Goal: Task Accomplishment & Management: Use online tool/utility

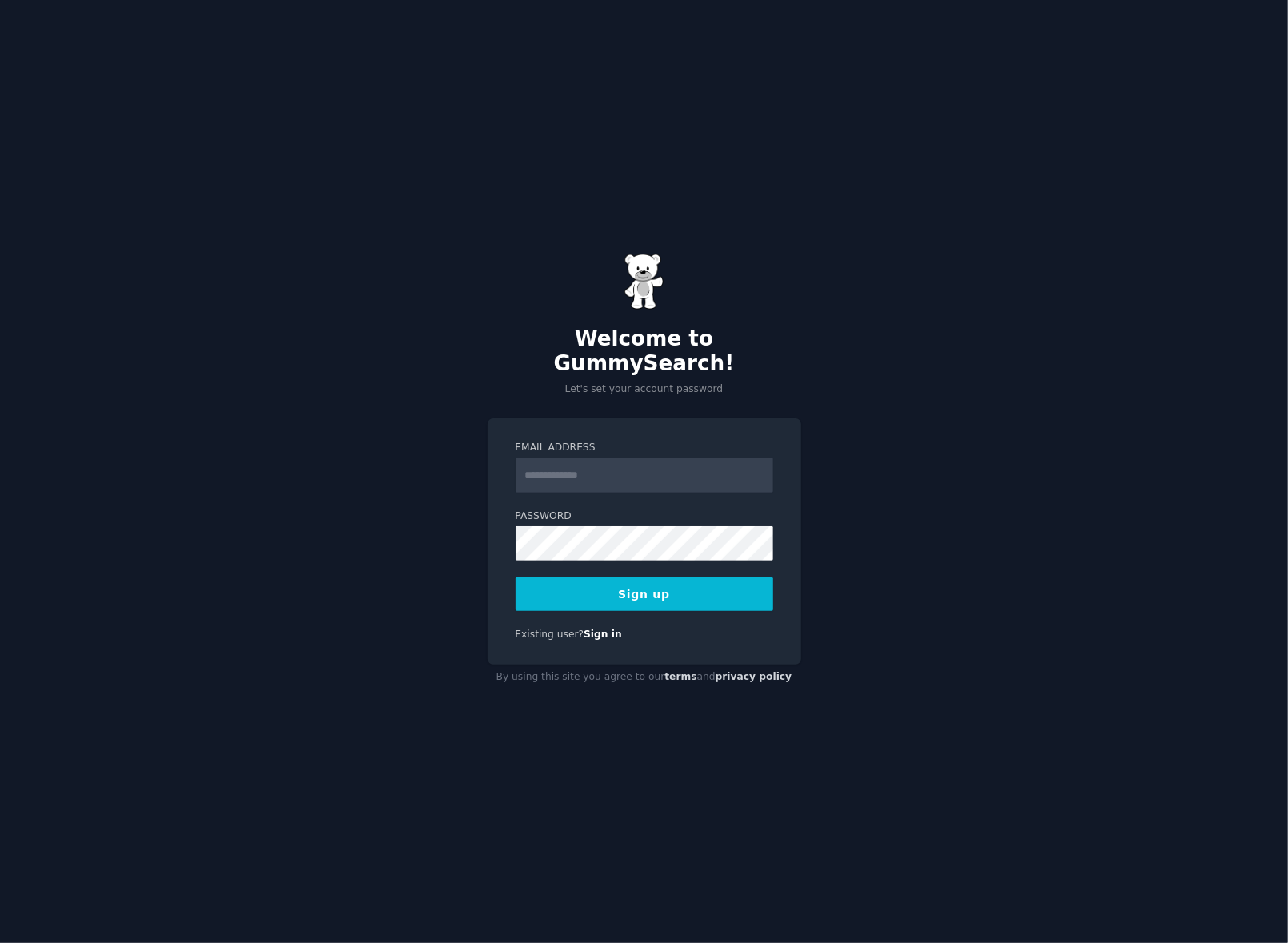
click at [585, 466] on input "Email Address" at bounding box center [644, 474] width 257 height 35
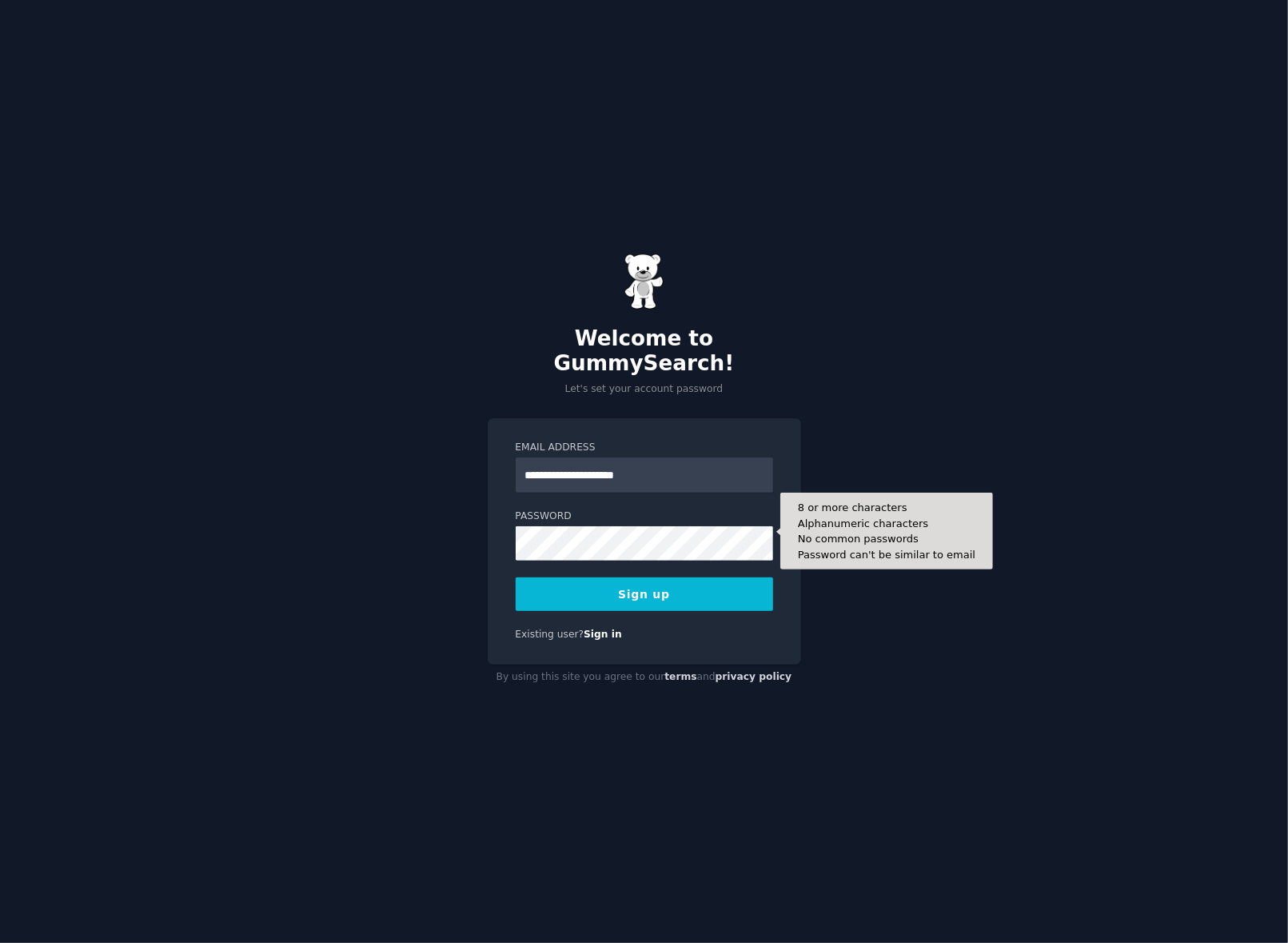
type input "**********"
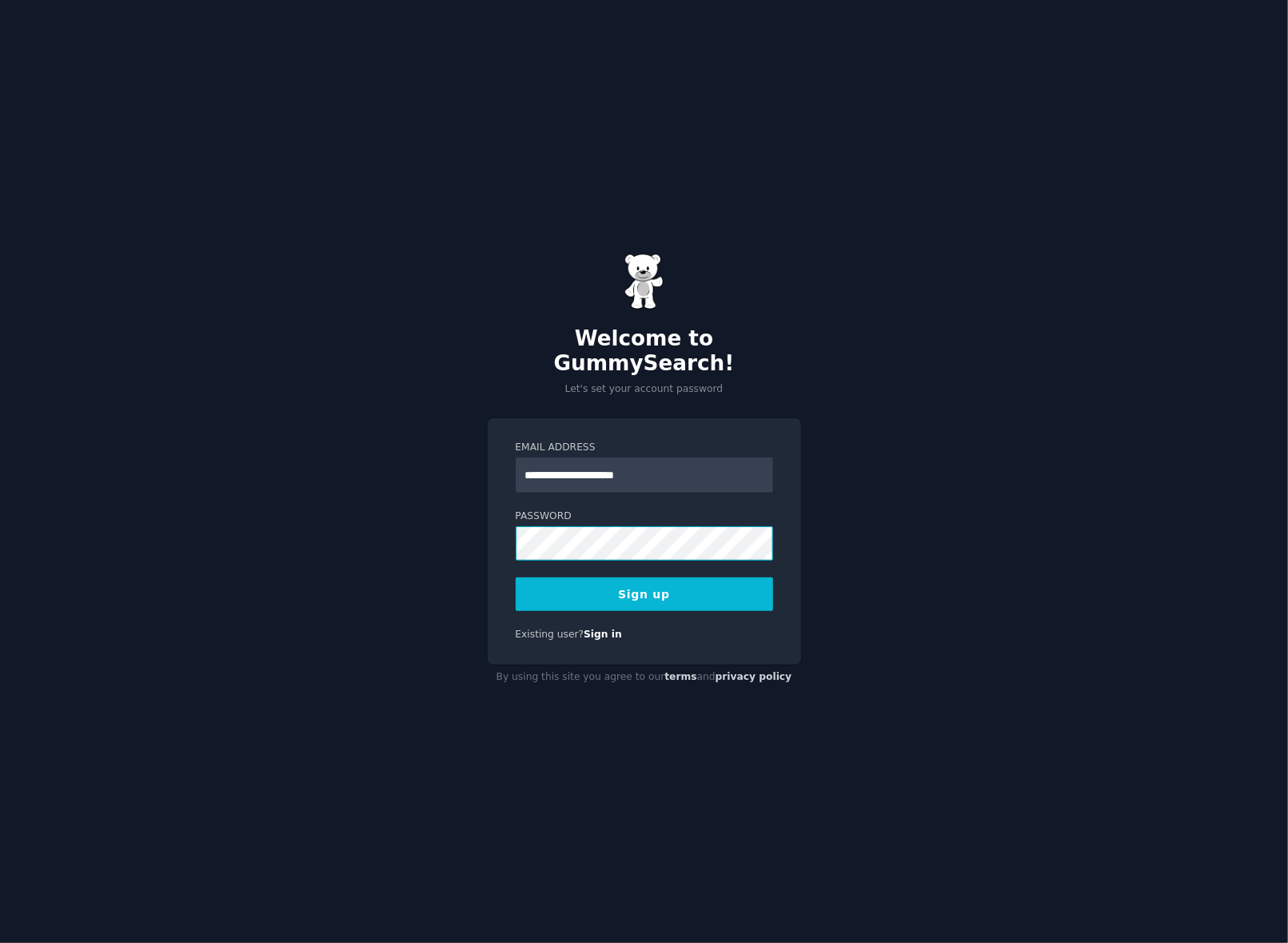
click at [272, 531] on div "**********" at bounding box center [644, 471] width 1288 height 943
click at [687, 595] on button "Sign up" at bounding box center [644, 594] width 257 height 34
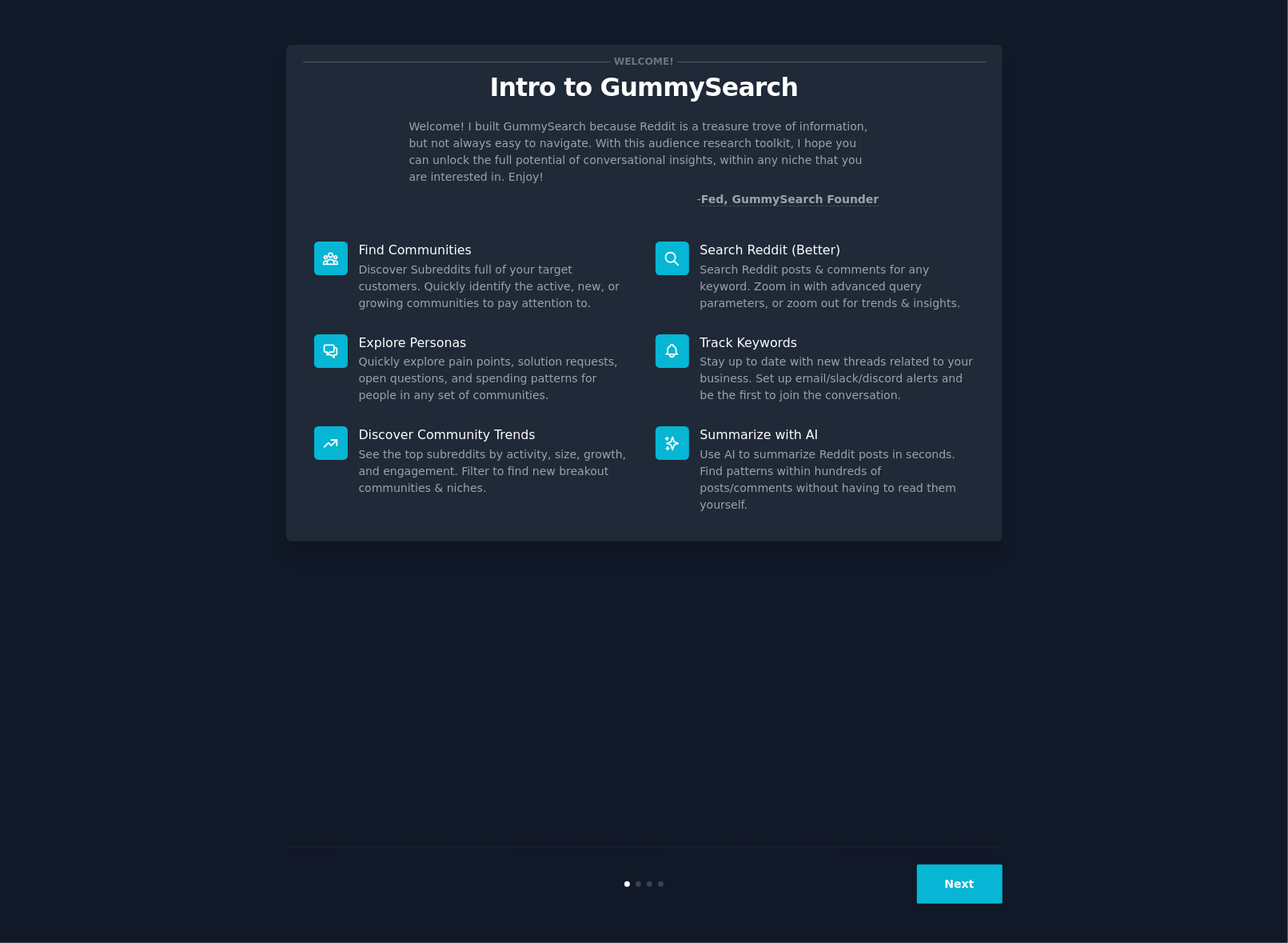
click at [338, 250] on icon at bounding box center [331, 259] width 17 height 17
click at [966, 878] on button "Next" at bounding box center [960, 884] width 86 height 39
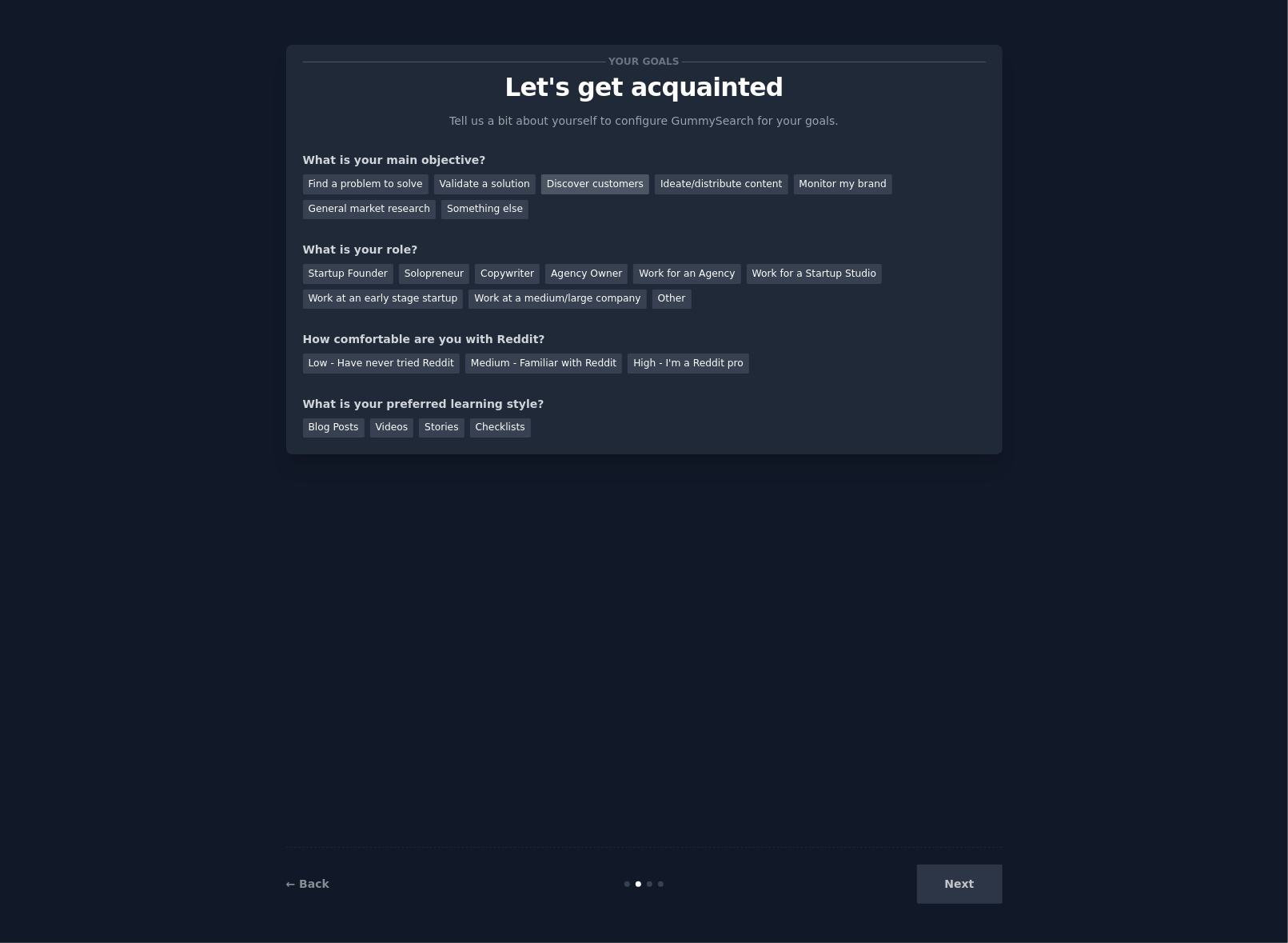
click at [547, 192] on div "Discover customers" at bounding box center [595, 184] width 108 height 20
click at [435, 275] on div "Solopreneur" at bounding box center [434, 274] width 70 height 20
click at [340, 363] on div "Low - Have never tried Reddit" at bounding box center [381, 363] width 157 height 20
click at [470, 434] on div "Checklists" at bounding box center [501, 429] width 61 height 20
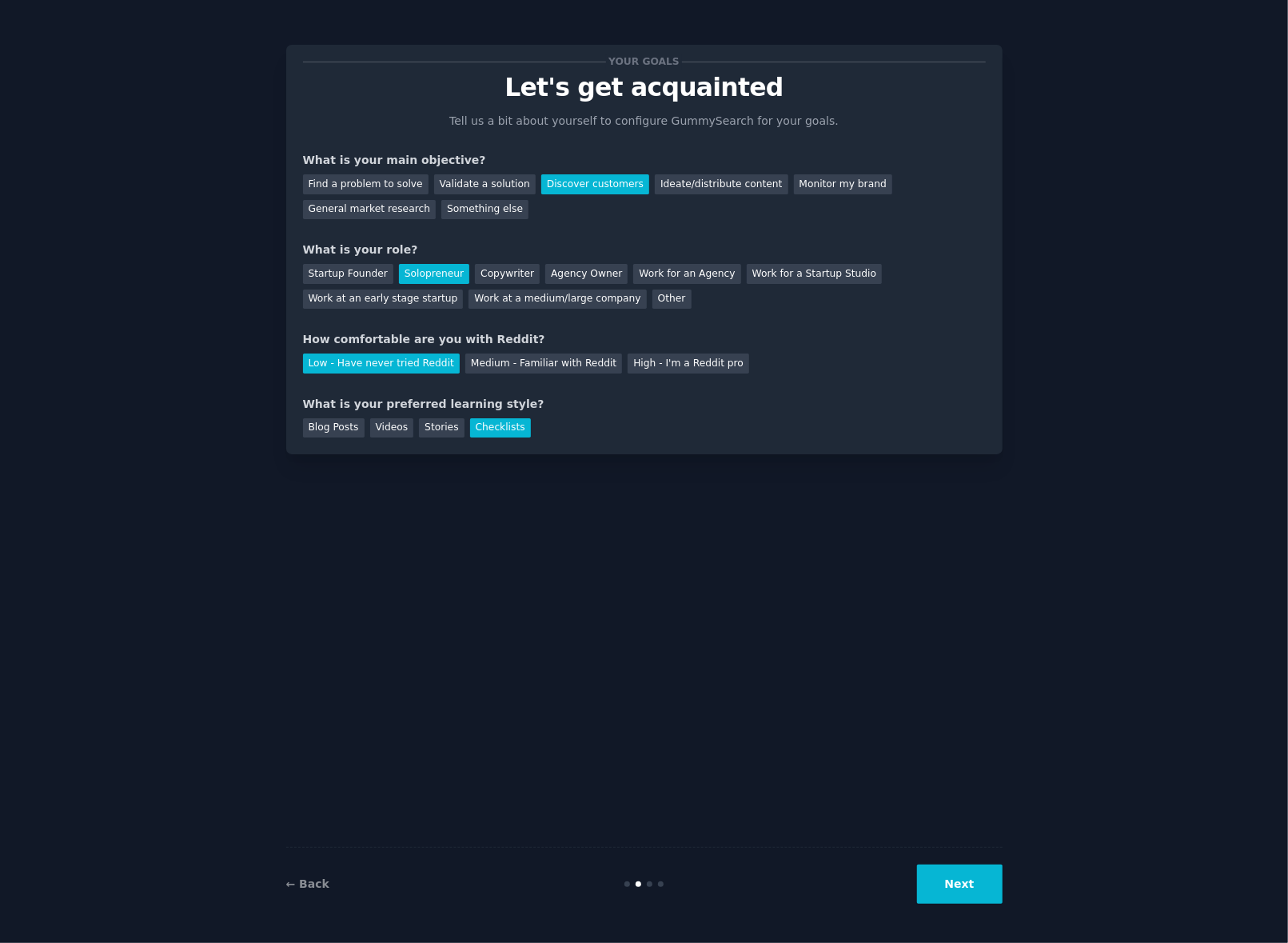
click at [933, 881] on button "Next" at bounding box center [960, 884] width 86 height 39
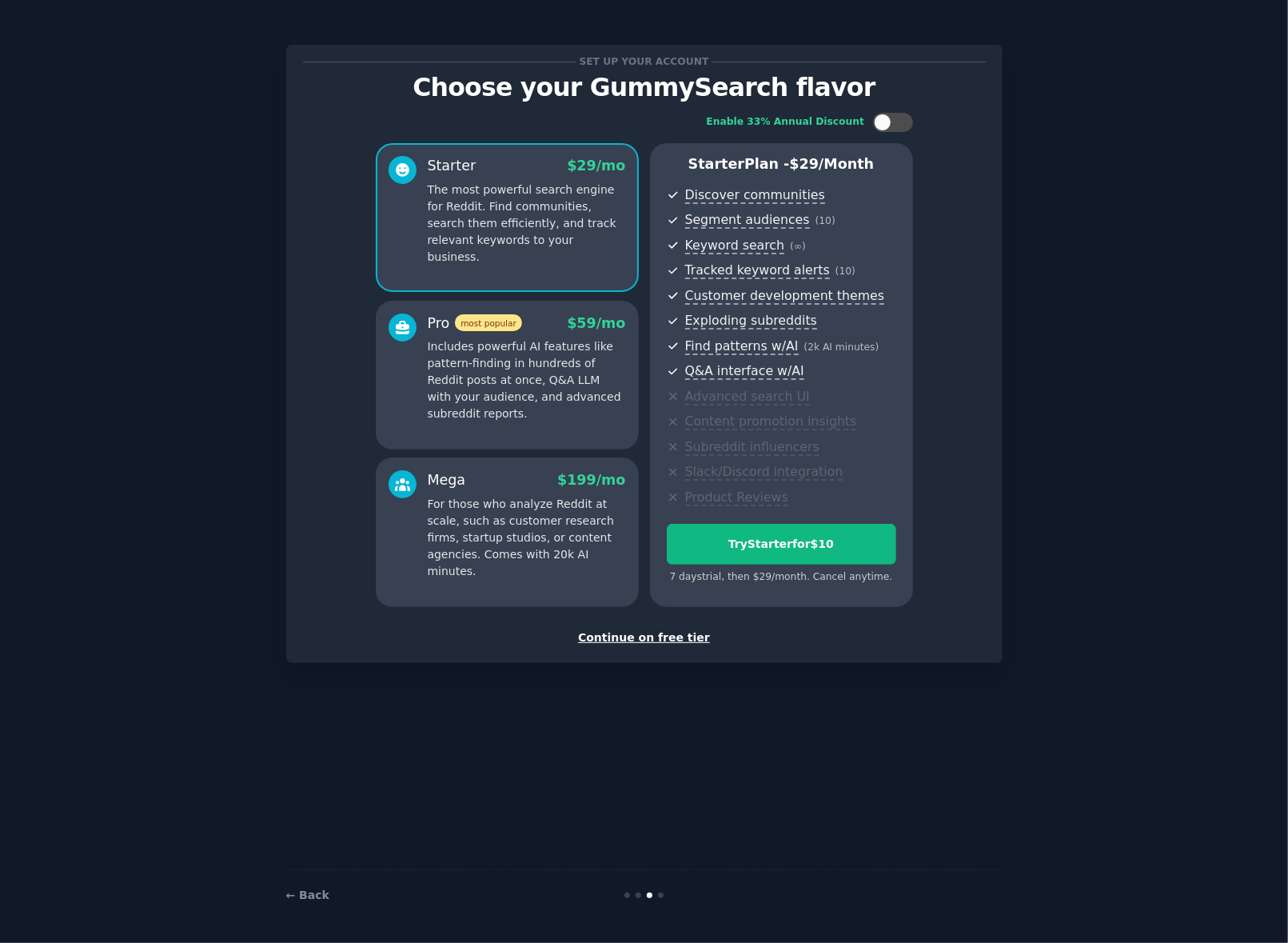
click at [633, 638] on div "Continue on free tier" at bounding box center [644, 638] width 683 height 17
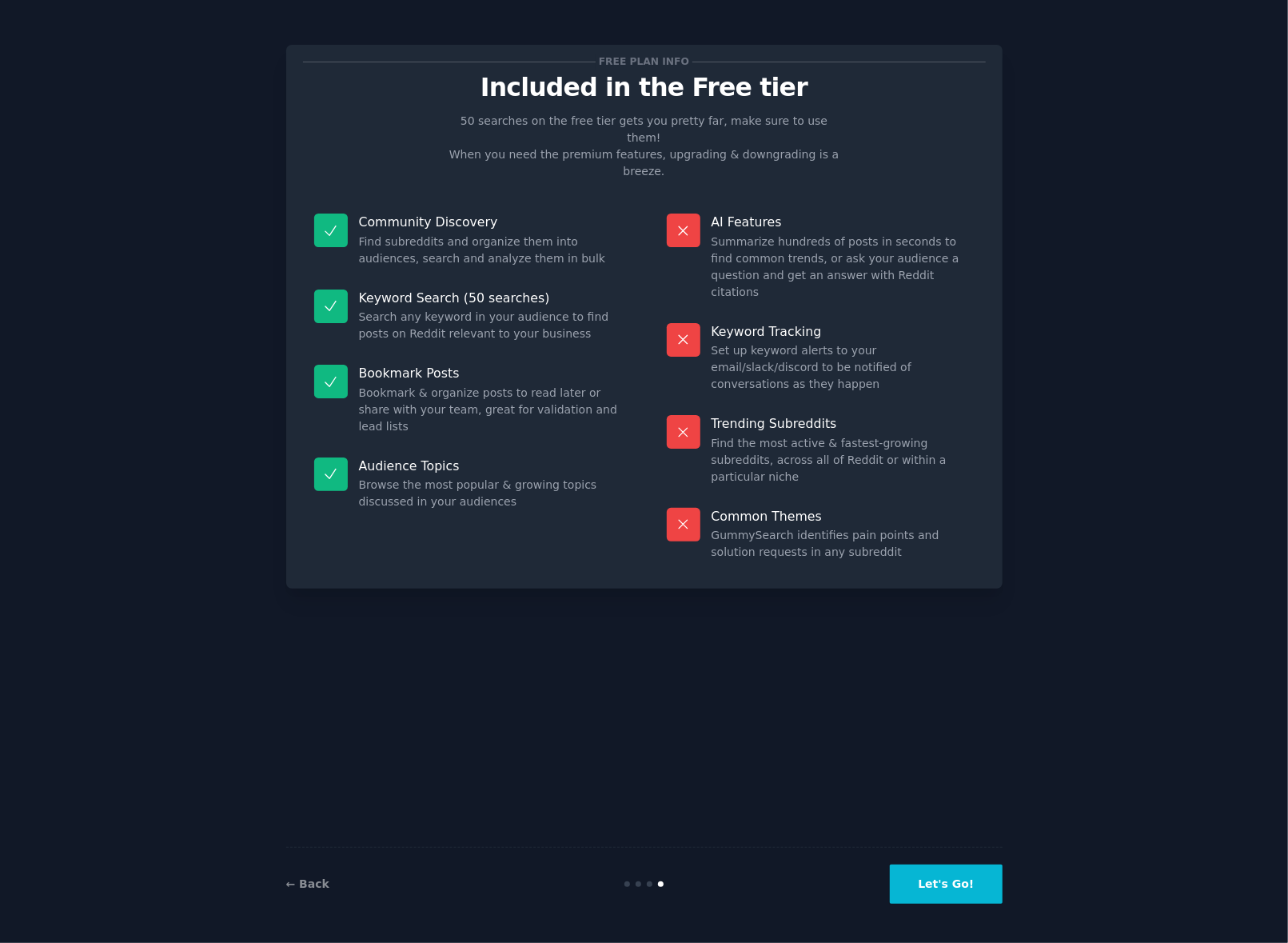
click at [949, 876] on button "Let's Go!" at bounding box center [946, 884] width 112 height 39
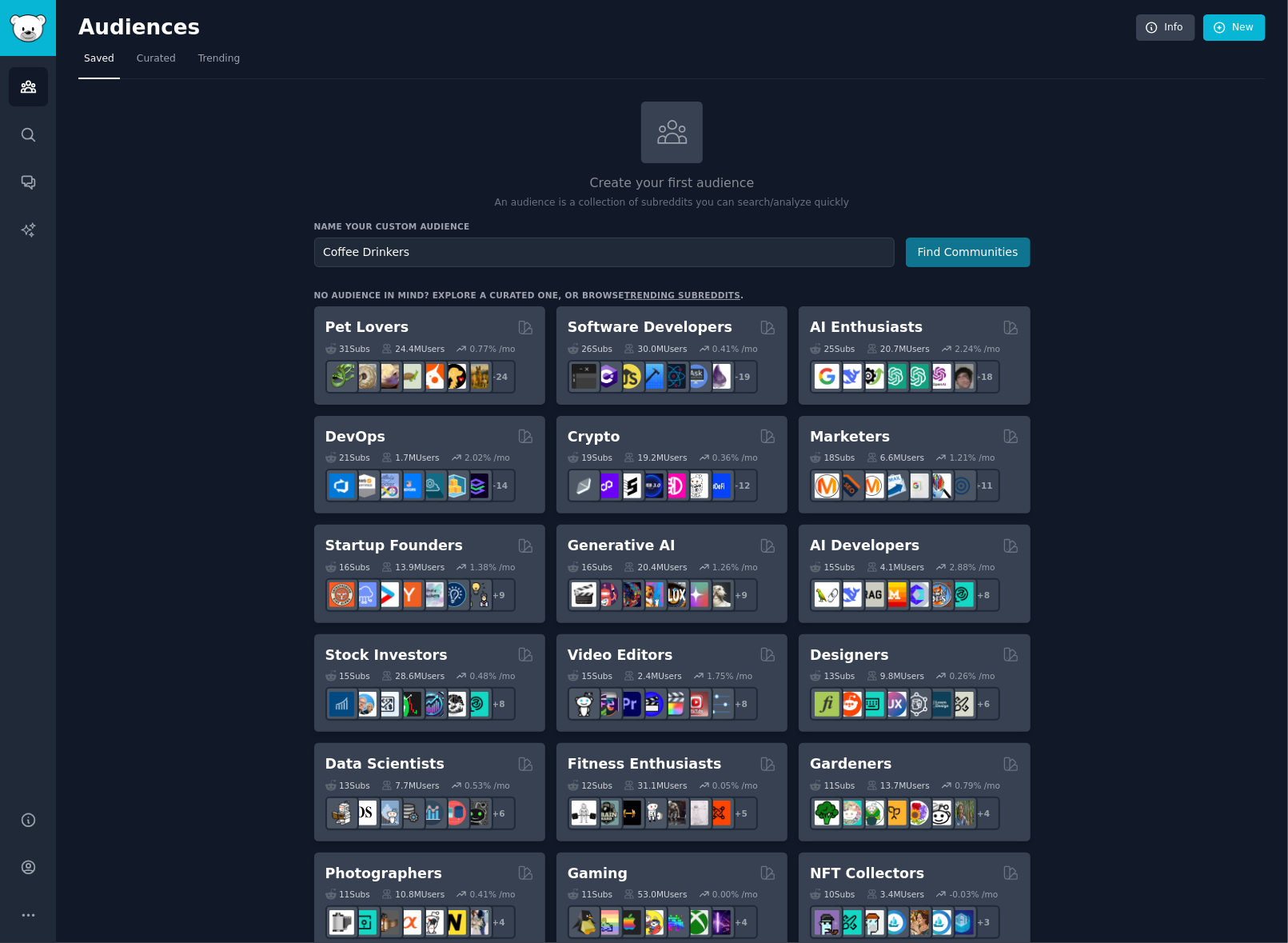
type input "Coffee Drinkers"
click at [960, 257] on button "Find Communities" at bounding box center [968, 252] width 125 height 30
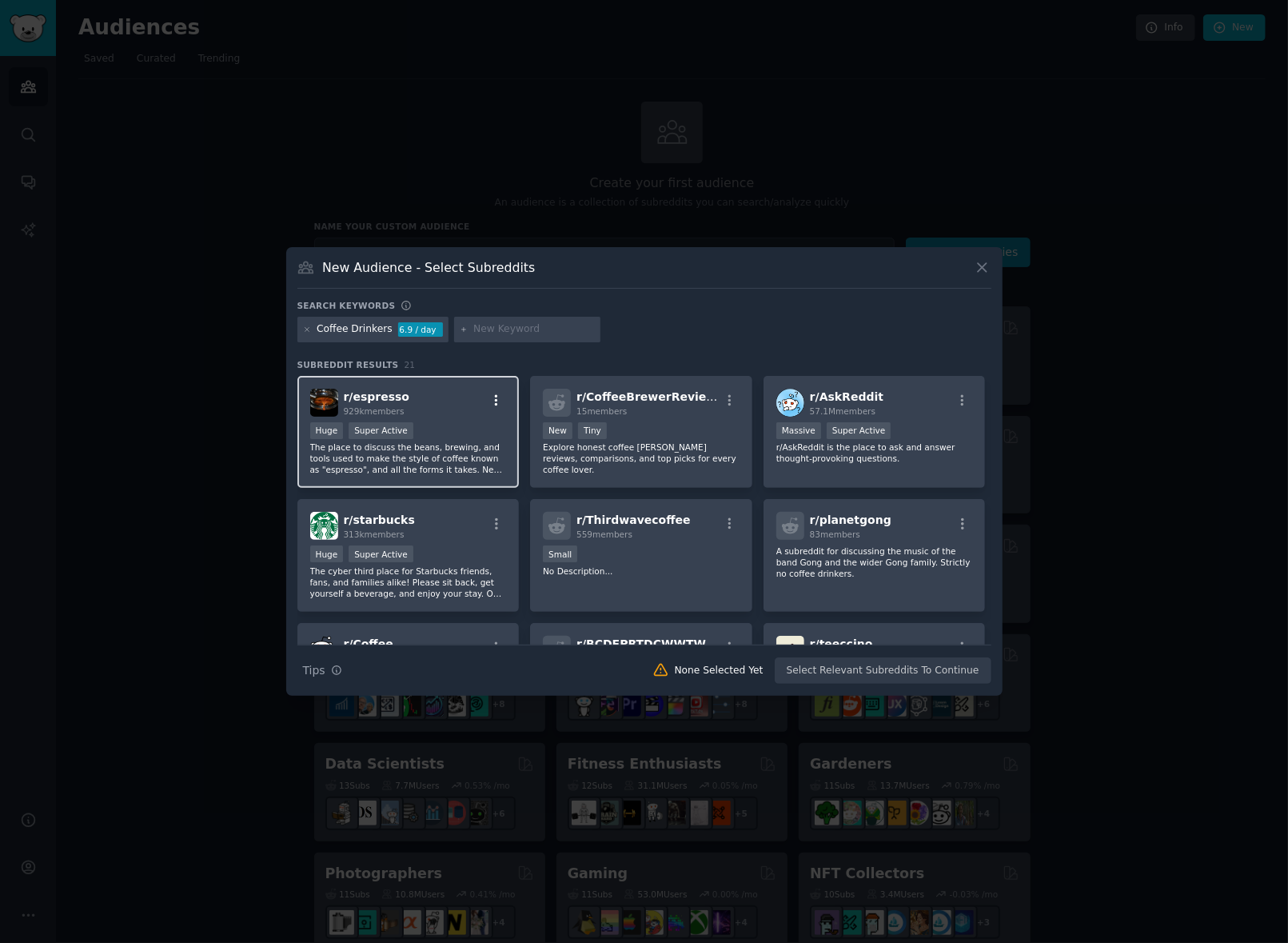
click at [499, 401] on icon "button" at bounding box center [496, 401] width 14 height 14
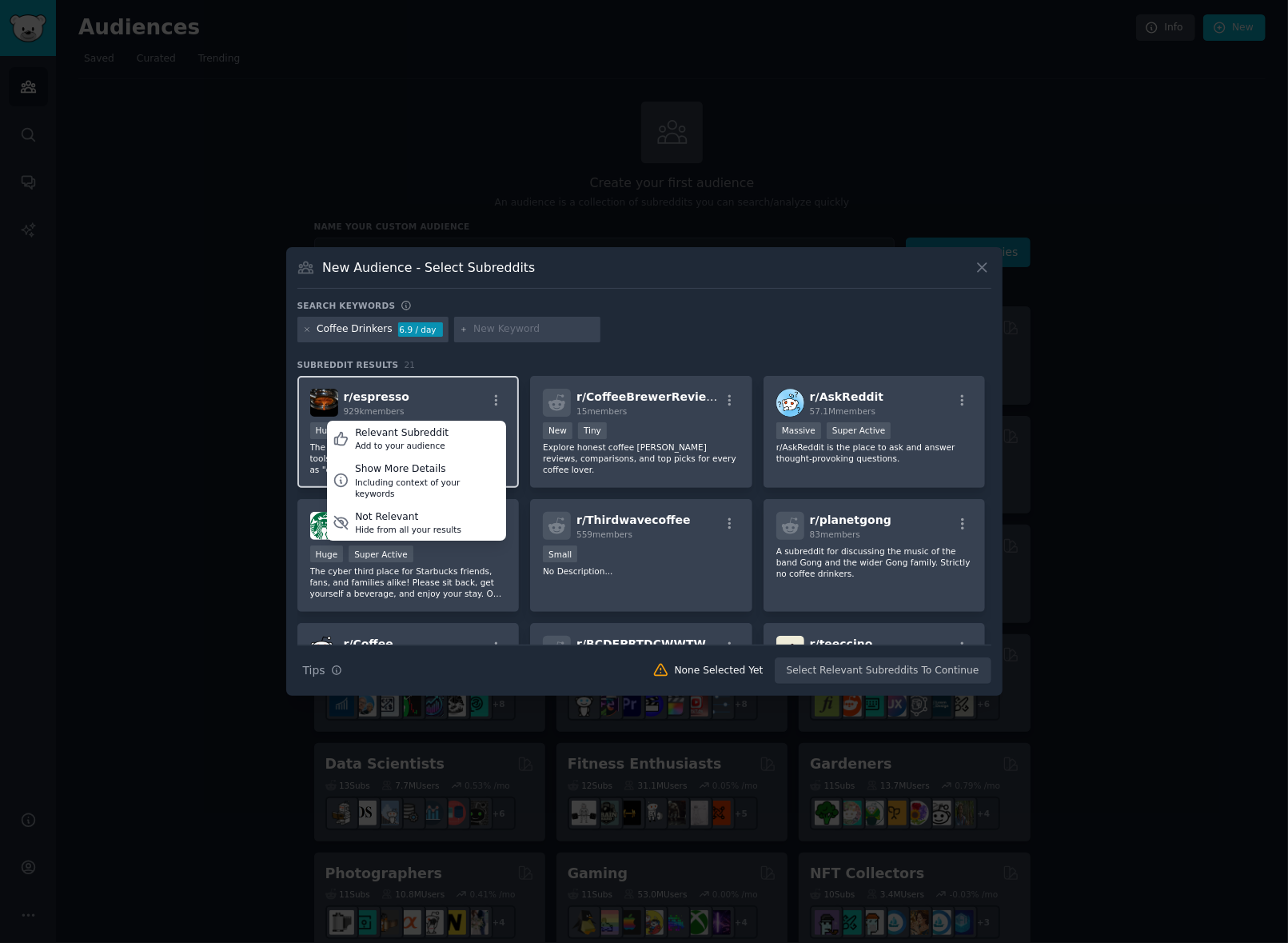
click at [456, 404] on div "r/ espresso 929k members Relevant Subreddit Add to your audience Show More Deta…" at bounding box center [409, 402] width 197 height 28
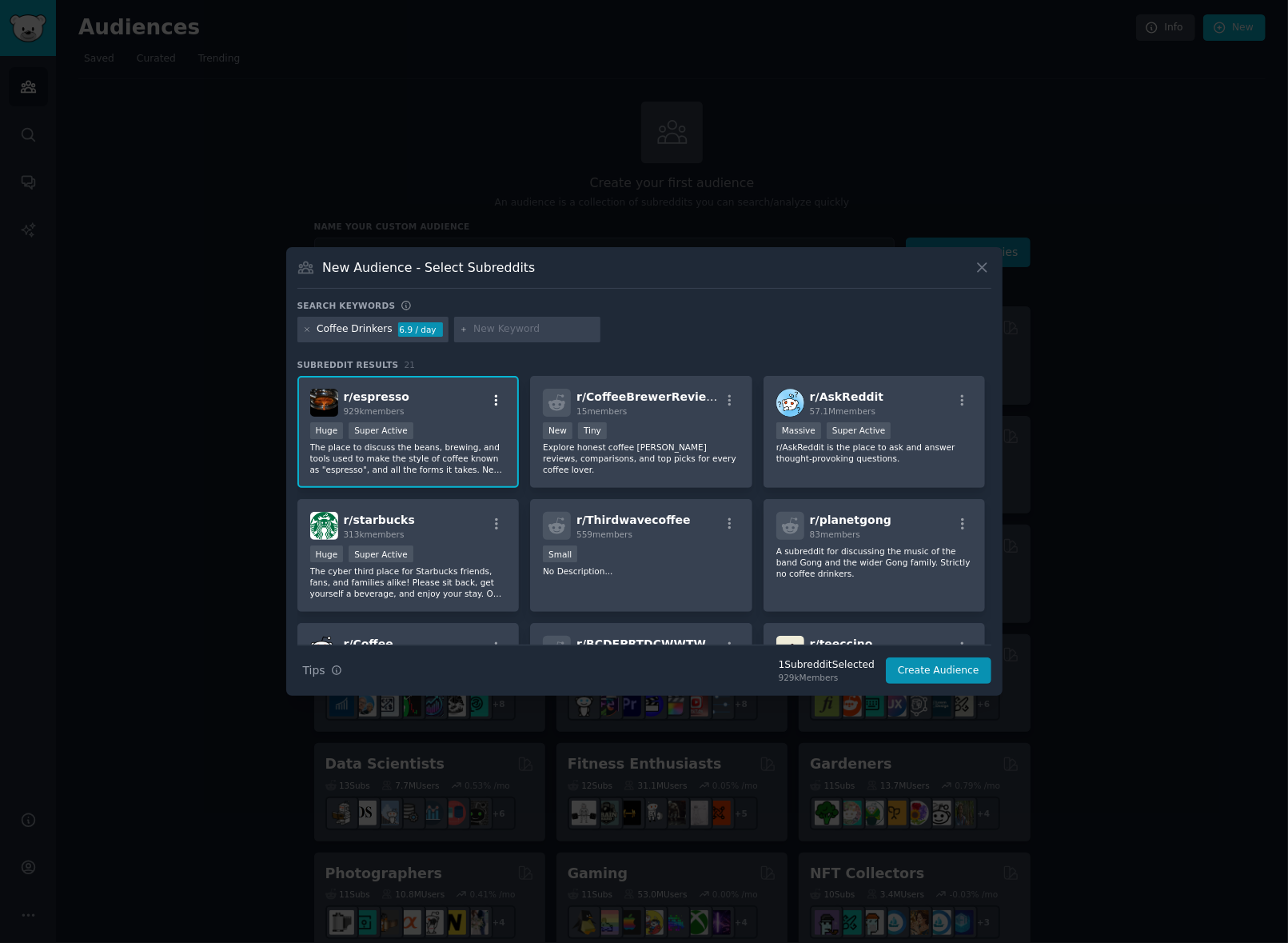
click at [493, 396] on icon "button" at bounding box center [496, 401] width 14 height 14
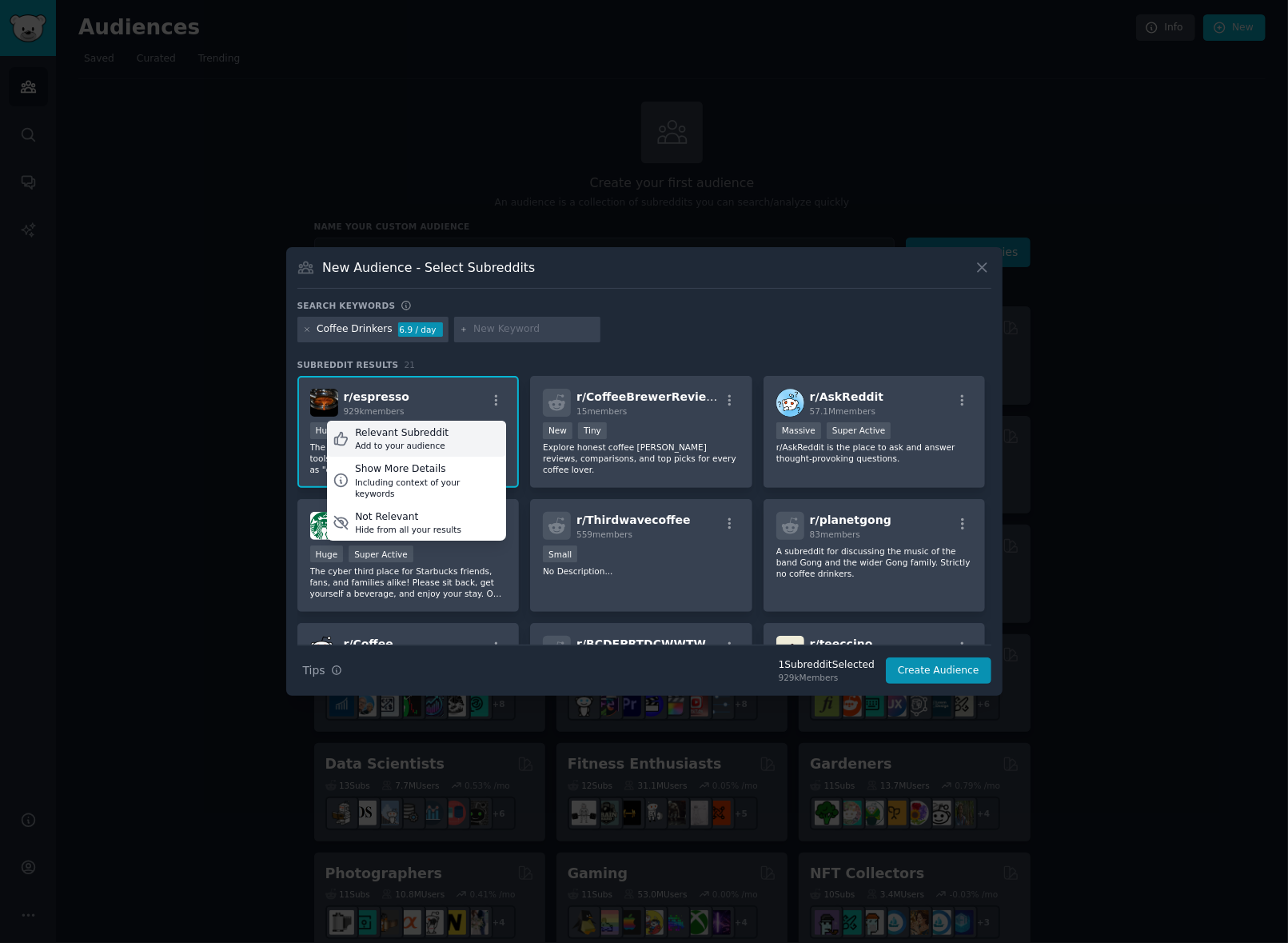
click at [440, 435] on div "Relevant Subreddit Add to your audience" at bounding box center [416, 439] width 179 height 36
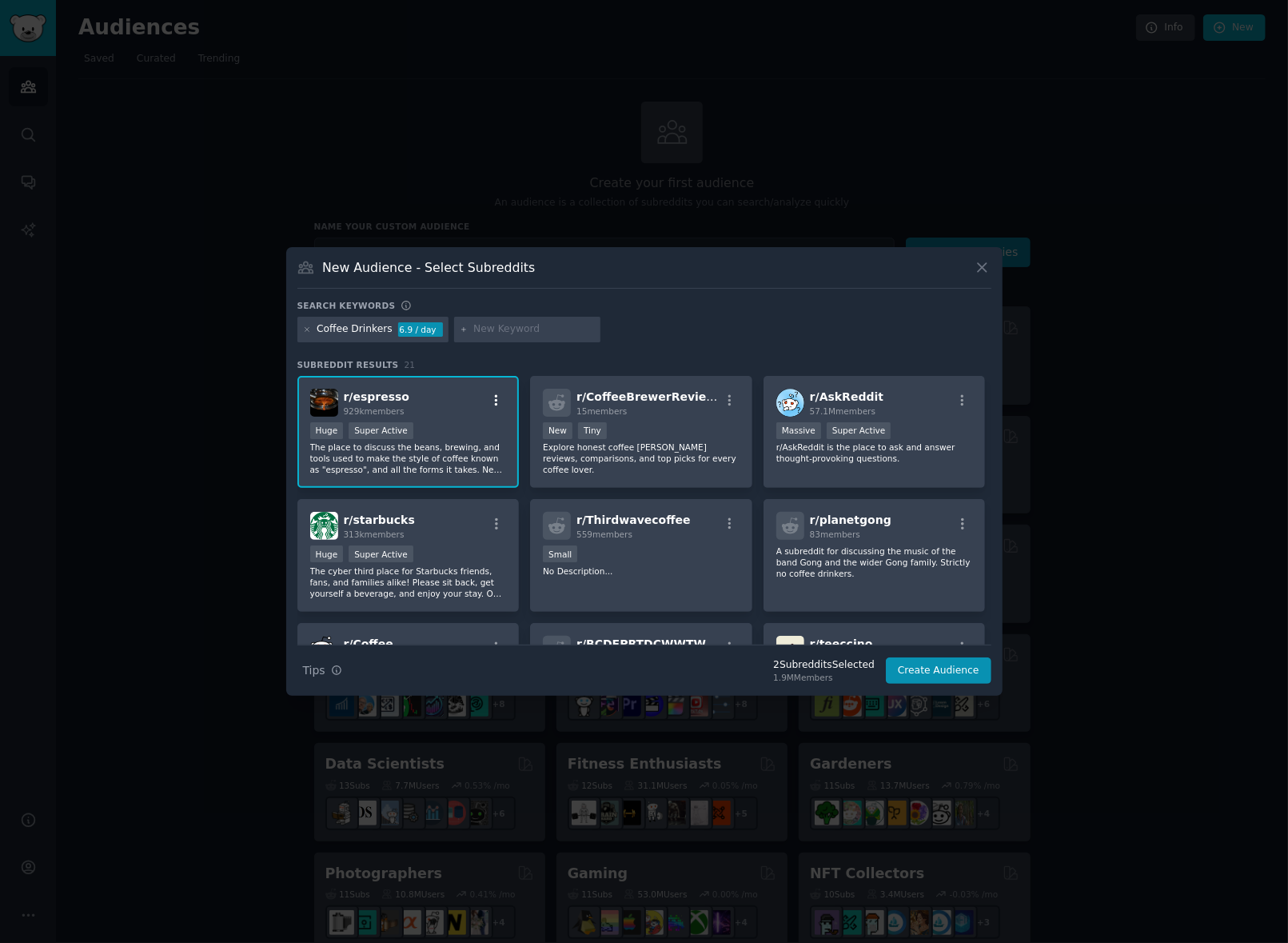
click at [490, 395] on icon "button" at bounding box center [496, 401] width 14 height 14
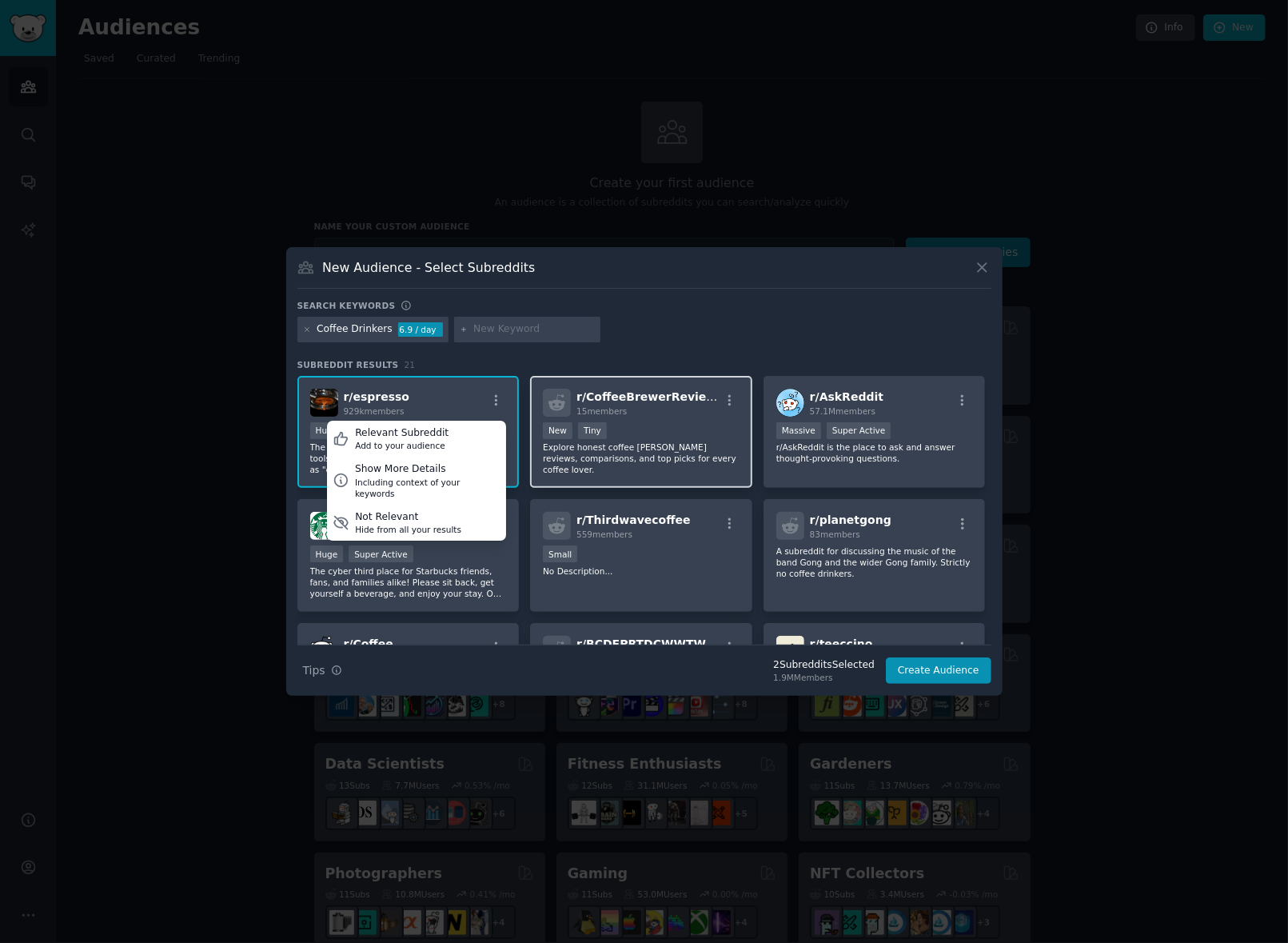
click at [683, 428] on div "< 100 members New Tiny" at bounding box center [641, 433] width 197 height 20
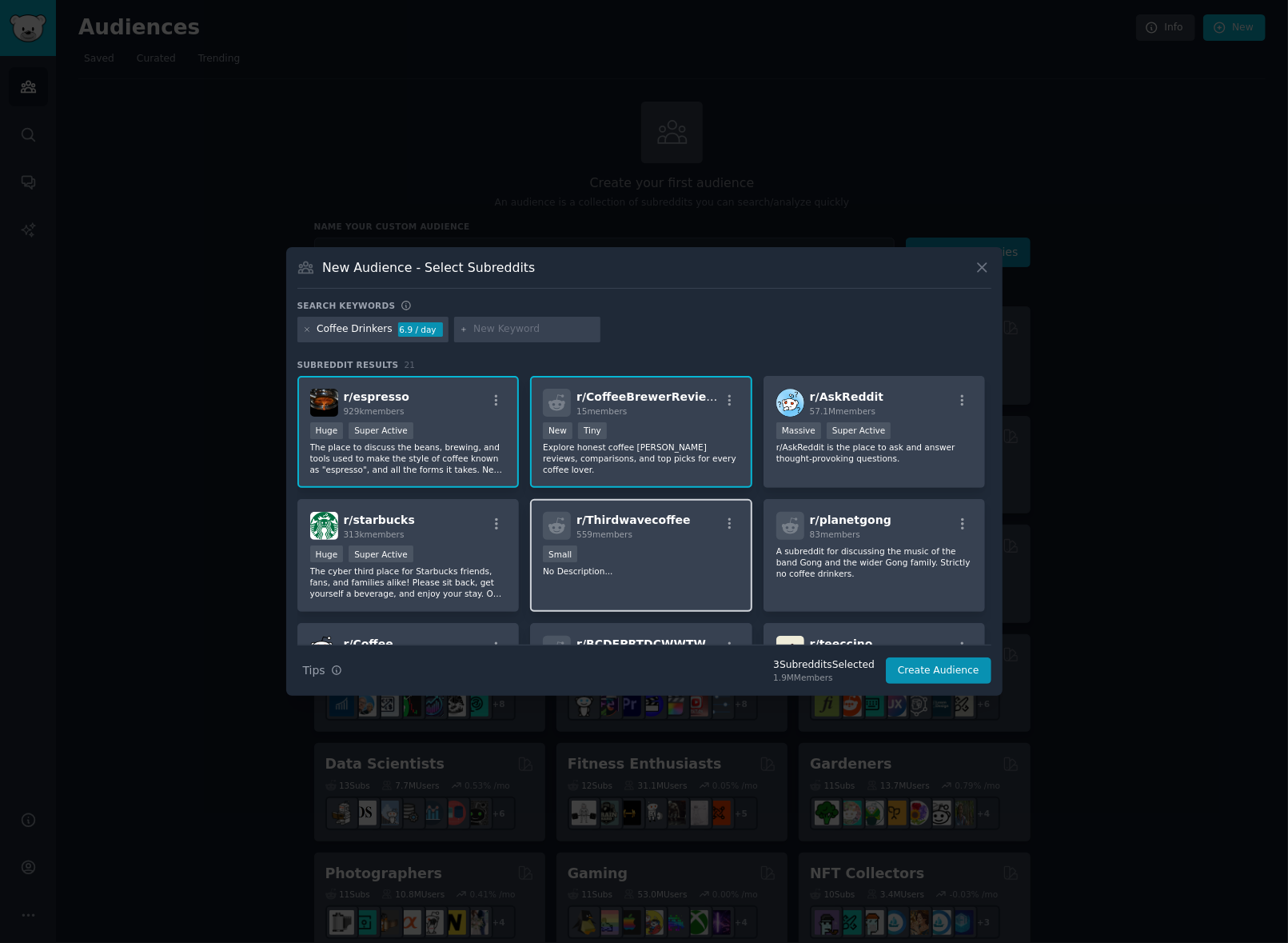
click at [674, 537] on div "r/ Thirdwavecoffee 559 members" at bounding box center [641, 525] width 197 height 28
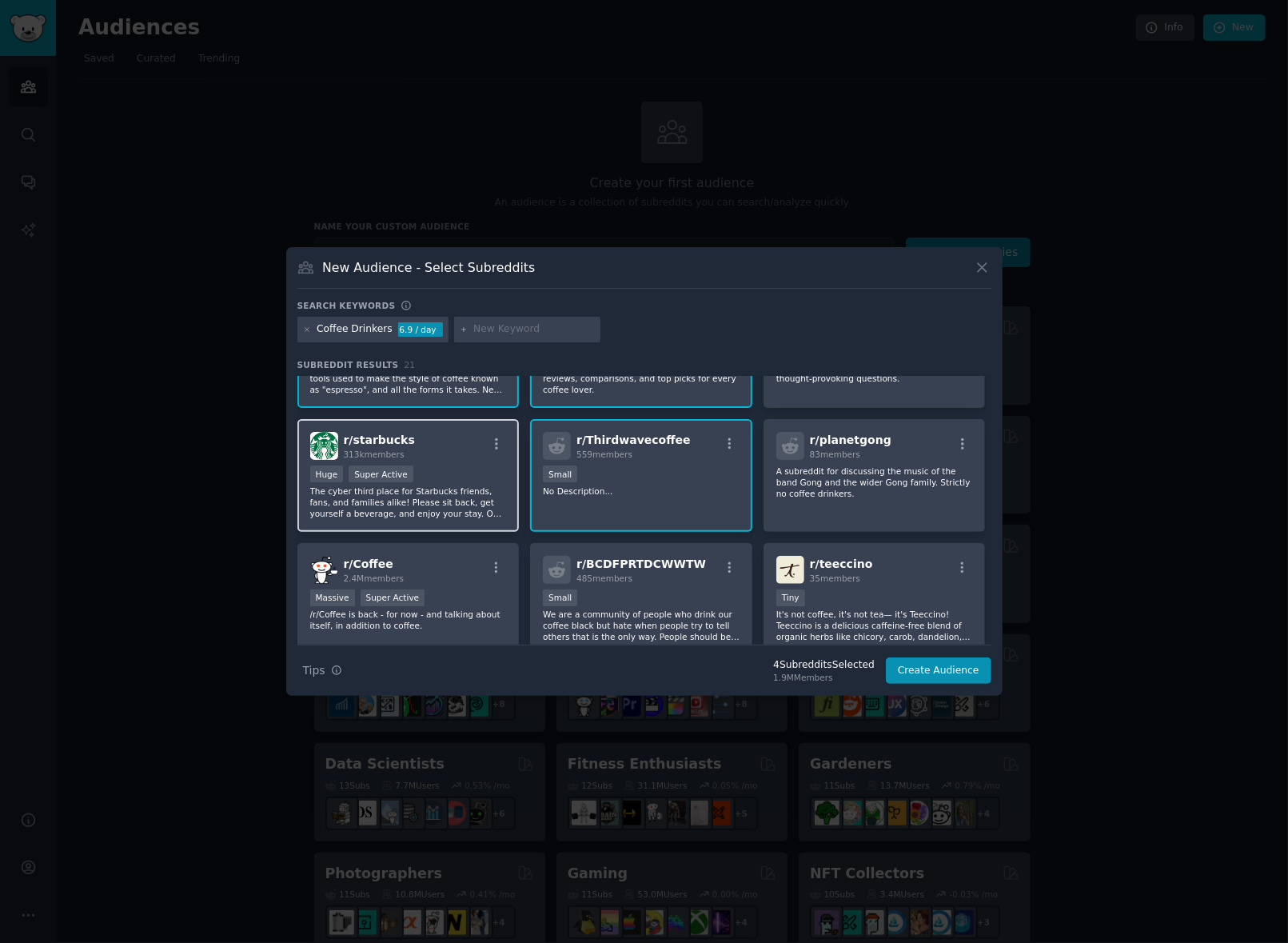
scroll to position [160, 0]
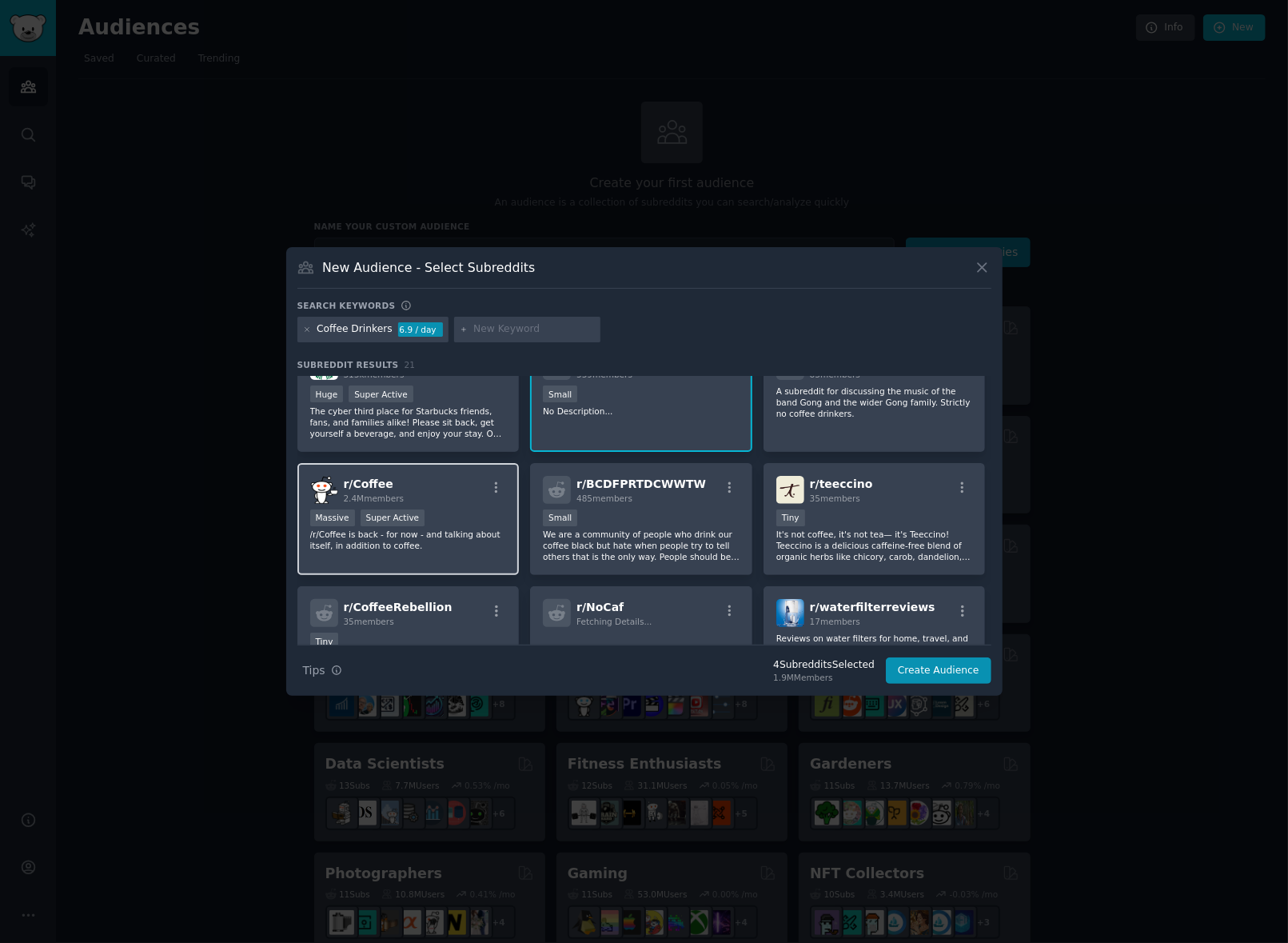
click at [465, 549] on p "/r/Coffee is back - for now - and talking about itself, in addition to coffee." at bounding box center [409, 540] width 197 height 22
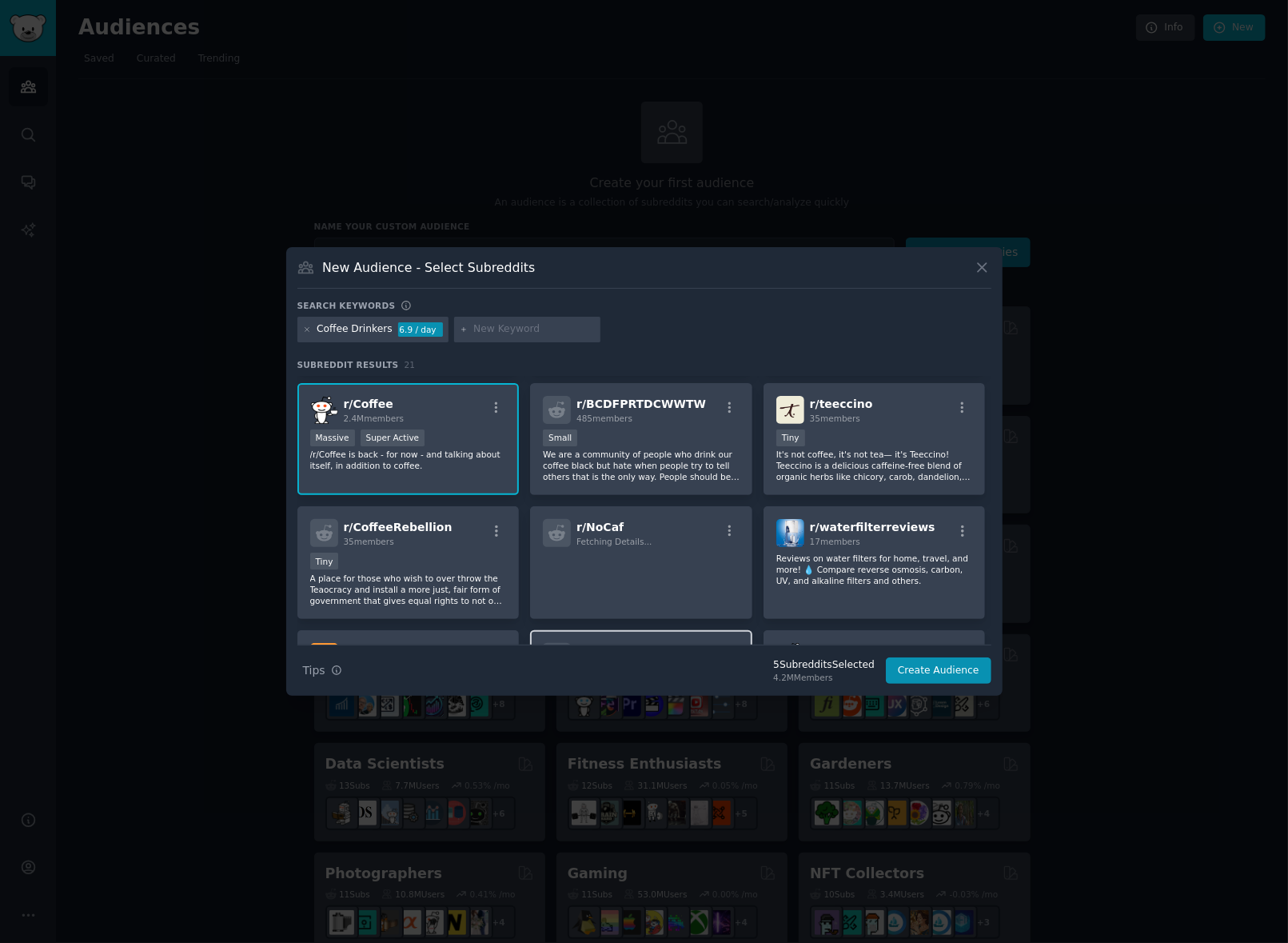
scroll to position [320, 0]
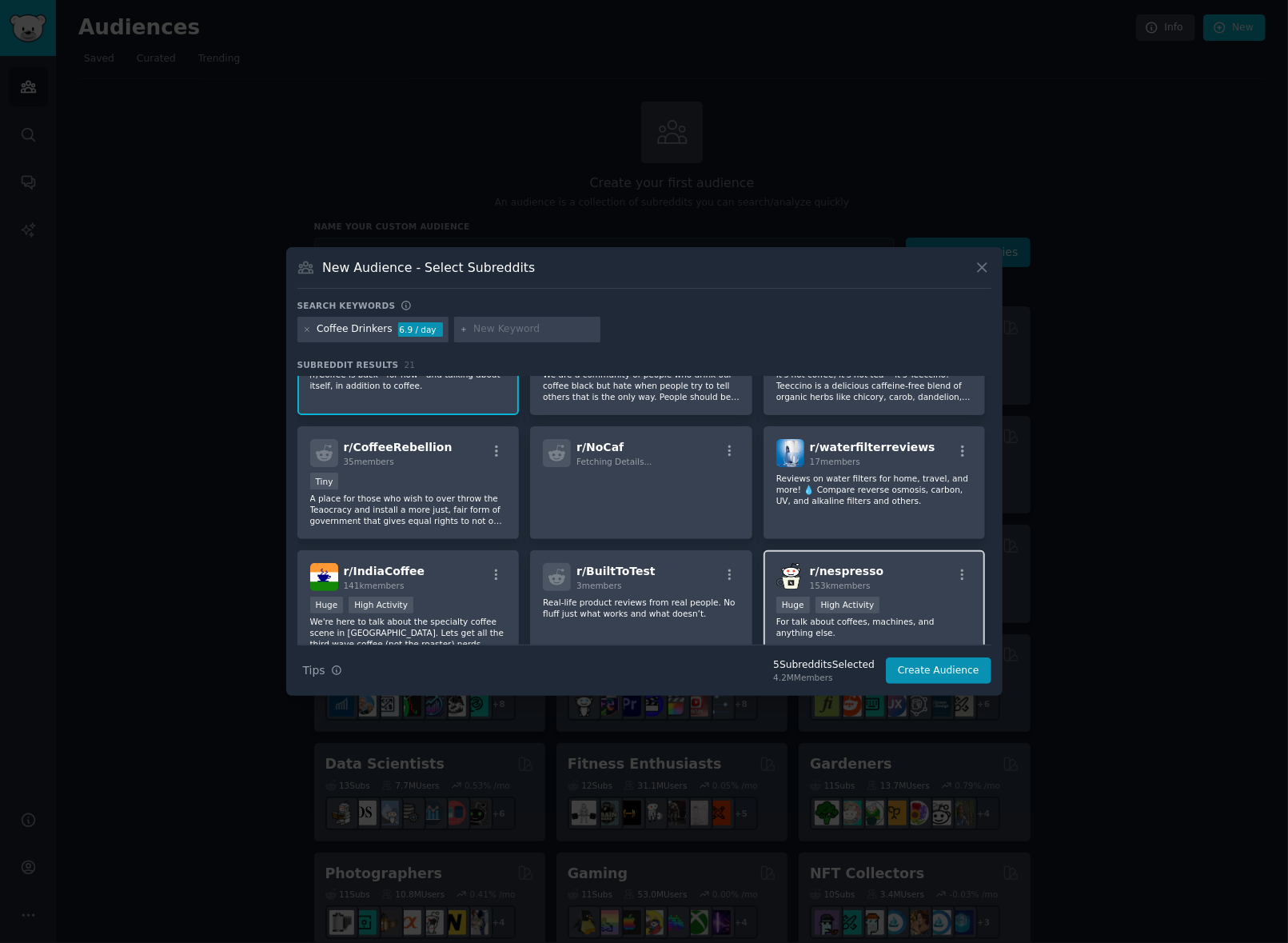
click at [905, 578] on div "r/ nespresso 153k members" at bounding box center [875, 576] width 197 height 28
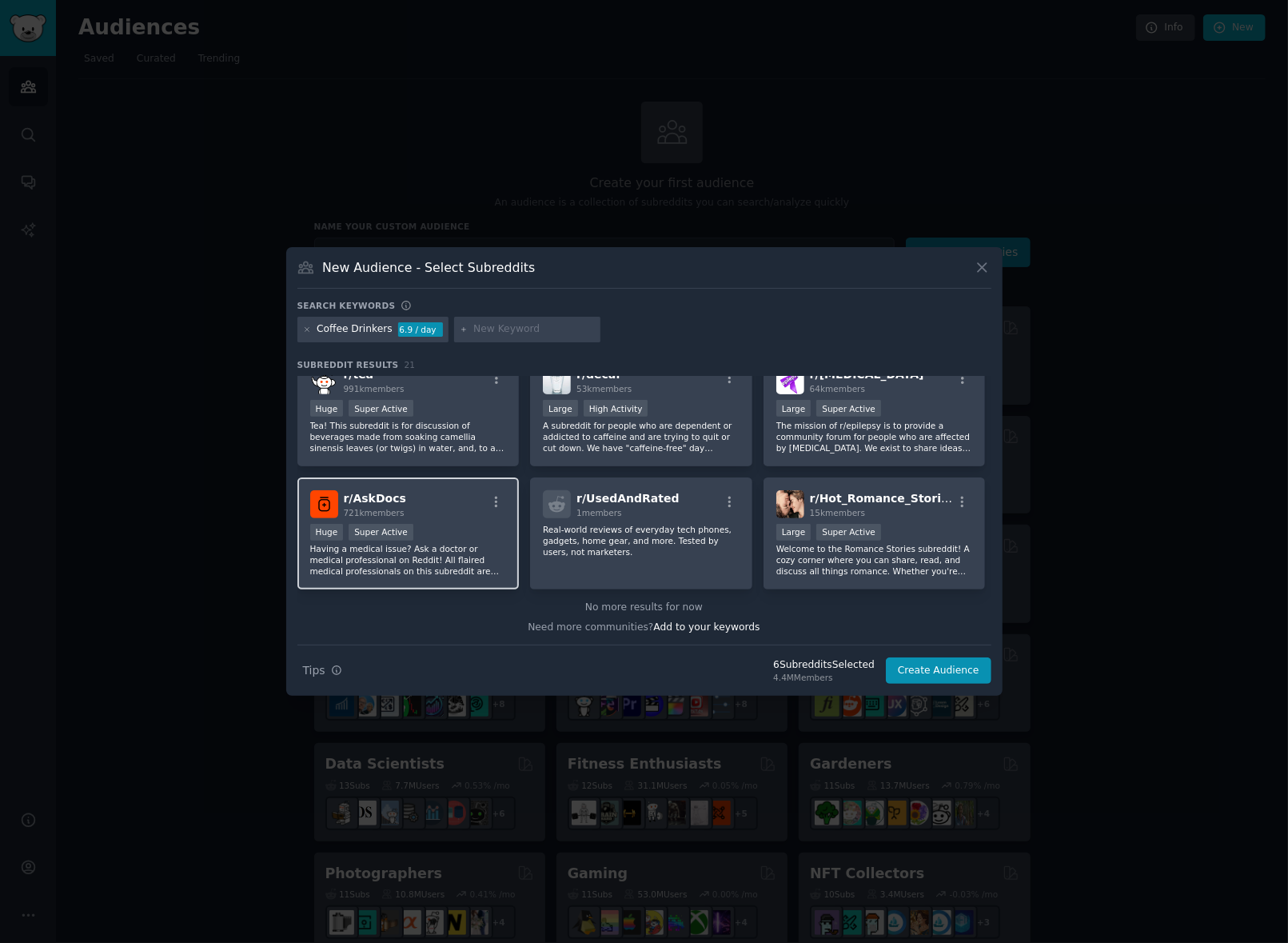
scroll to position [641, 0]
click at [945, 672] on button "Create Audience" at bounding box center [938, 671] width 105 height 27
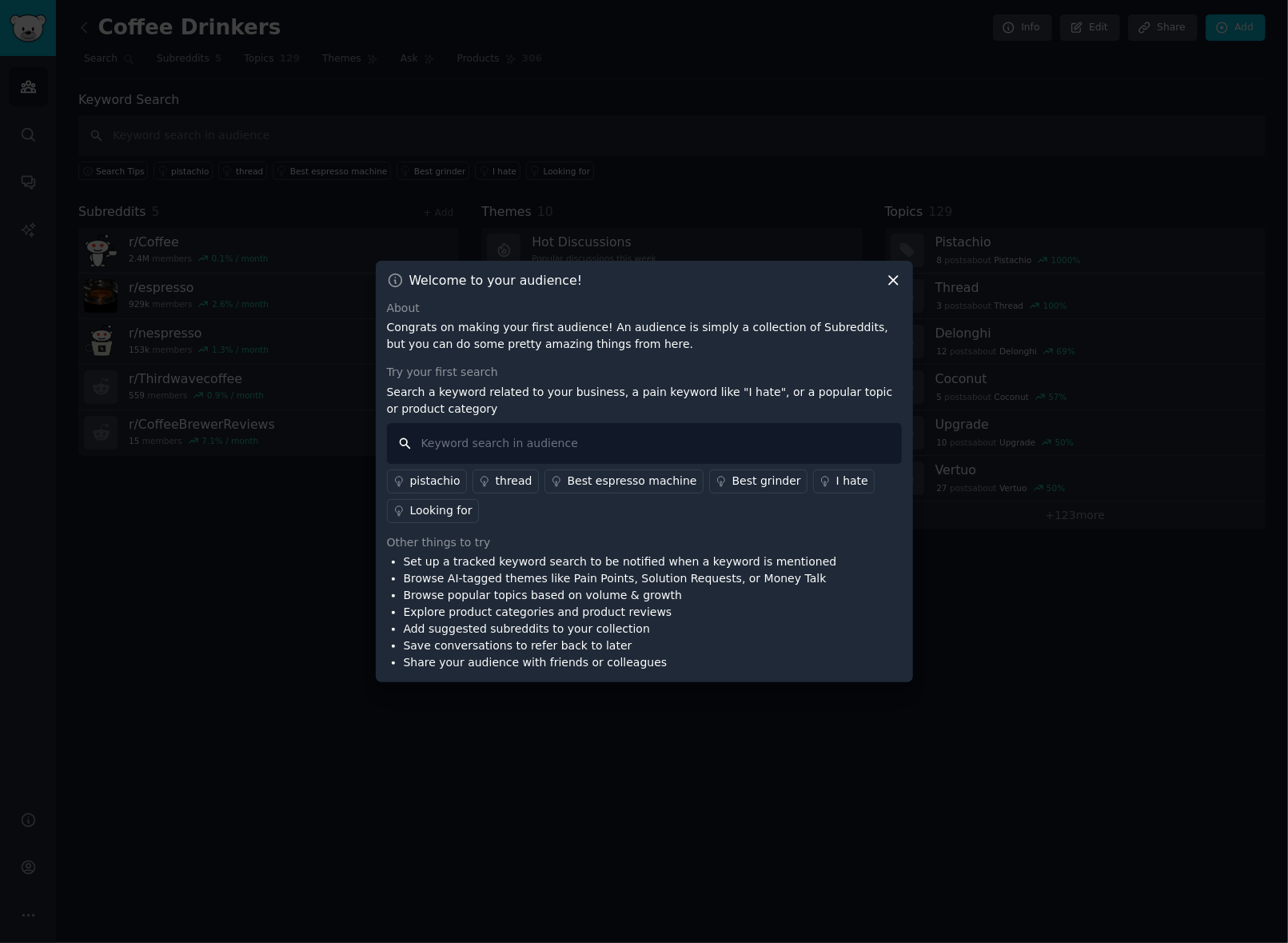
click at [526, 446] on input "text" at bounding box center [644, 443] width 515 height 41
type input "best coffee shops"
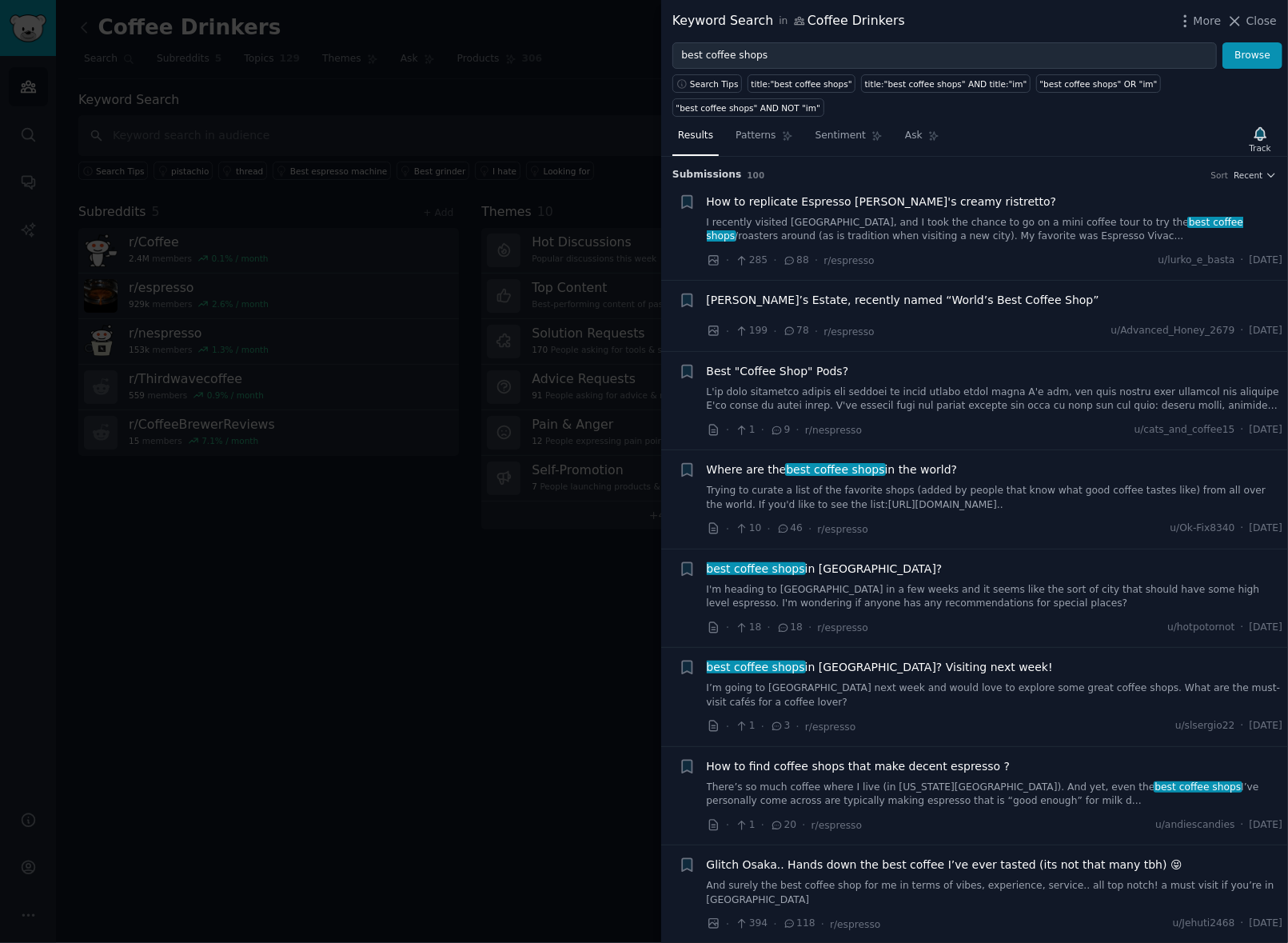
scroll to position [320, 0]
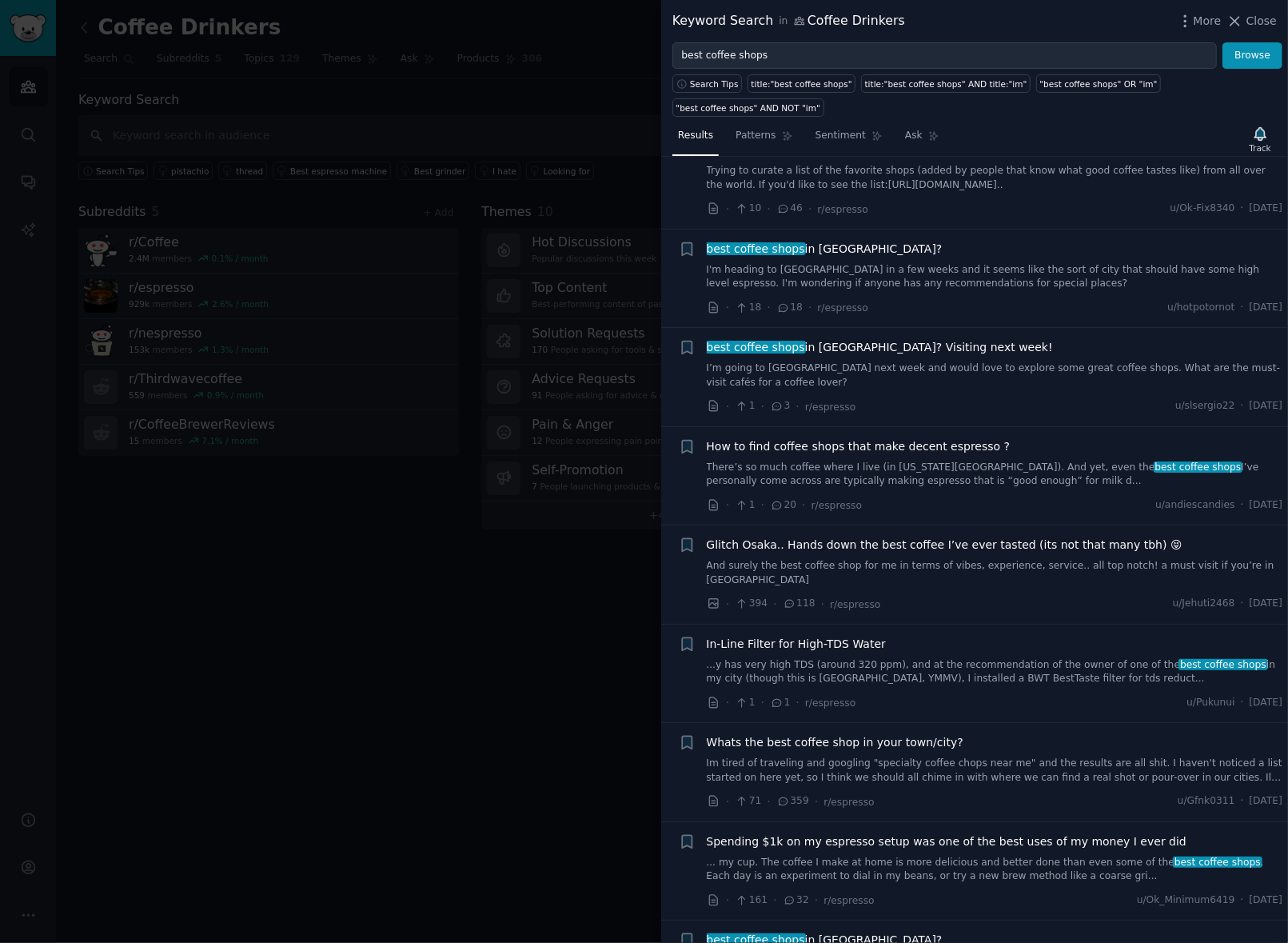
click at [784, 41] on div "Keyword Search in Coffee Drinkers More Close" at bounding box center [974, 21] width 627 height 42
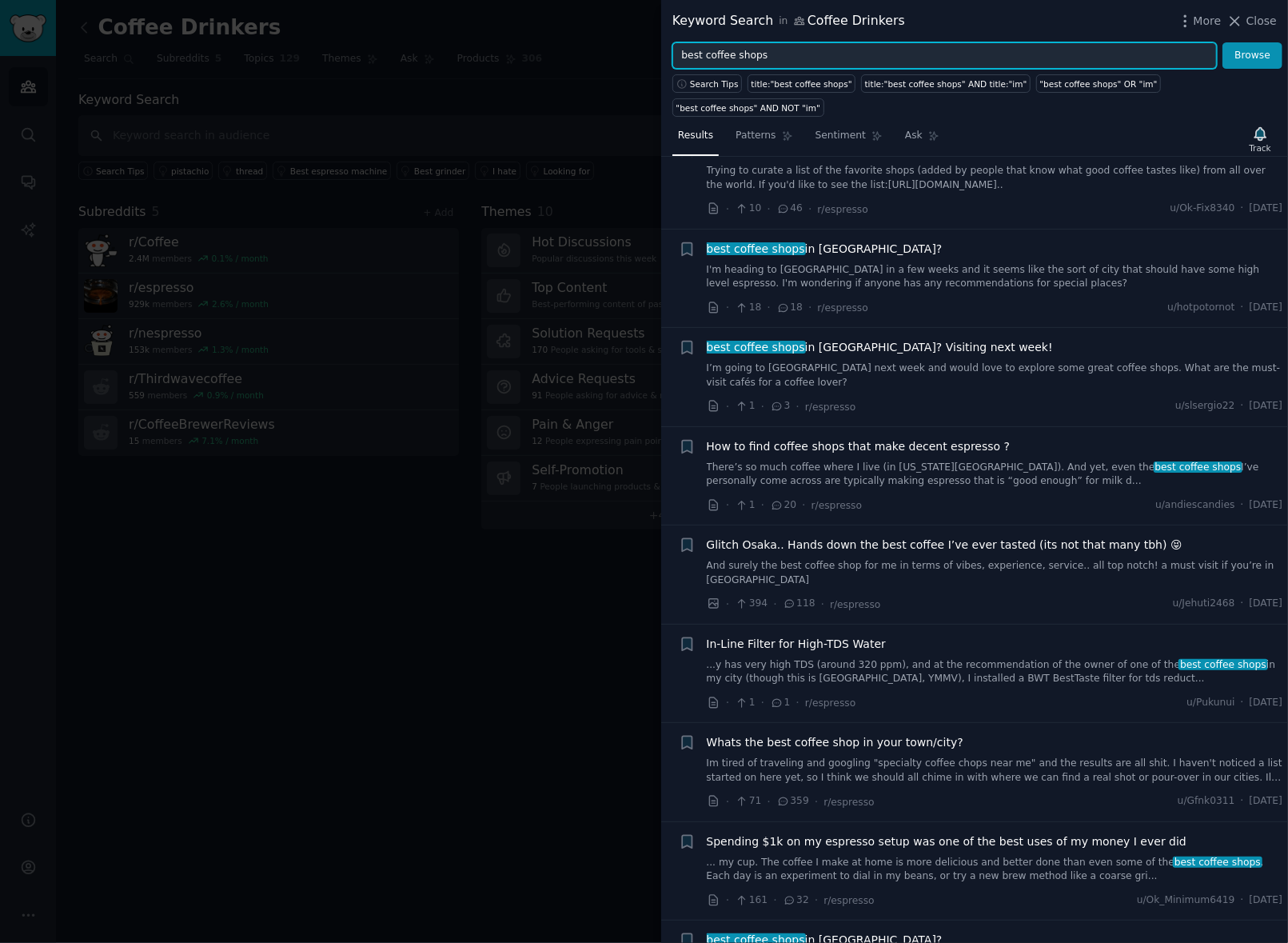
click at [782, 52] on input "best coffee shops" at bounding box center [944, 56] width 545 height 27
type input "best coffee shops in [GEOGRAPHIC_DATA]"
click at [1223, 42] on button "Browse" at bounding box center [1252, 56] width 60 height 27
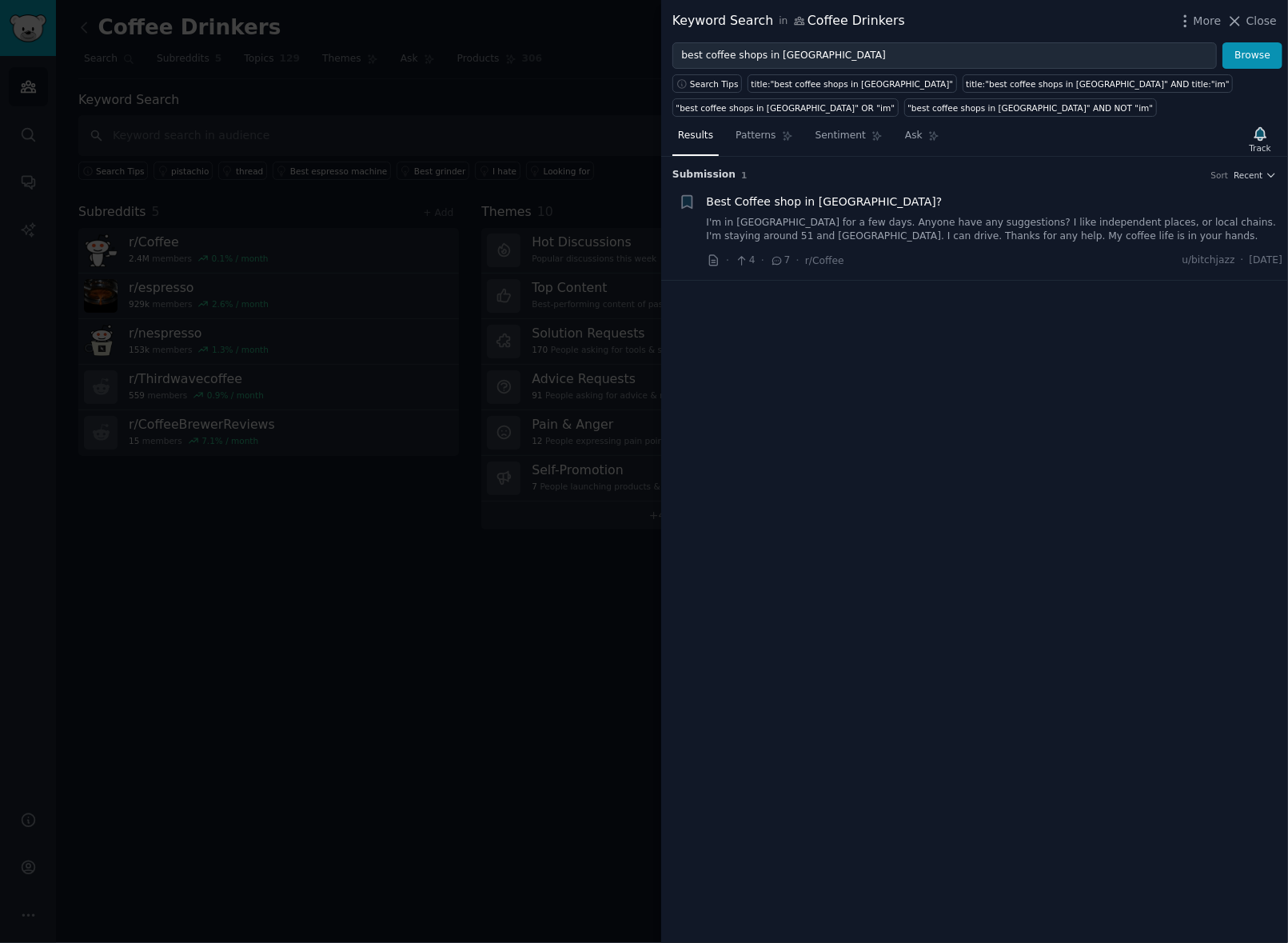
click at [828, 216] on link "I'm in [GEOGRAPHIC_DATA] for a few days. Anyone have any suggestions? I like in…" at bounding box center [994, 229] width 576 height 28
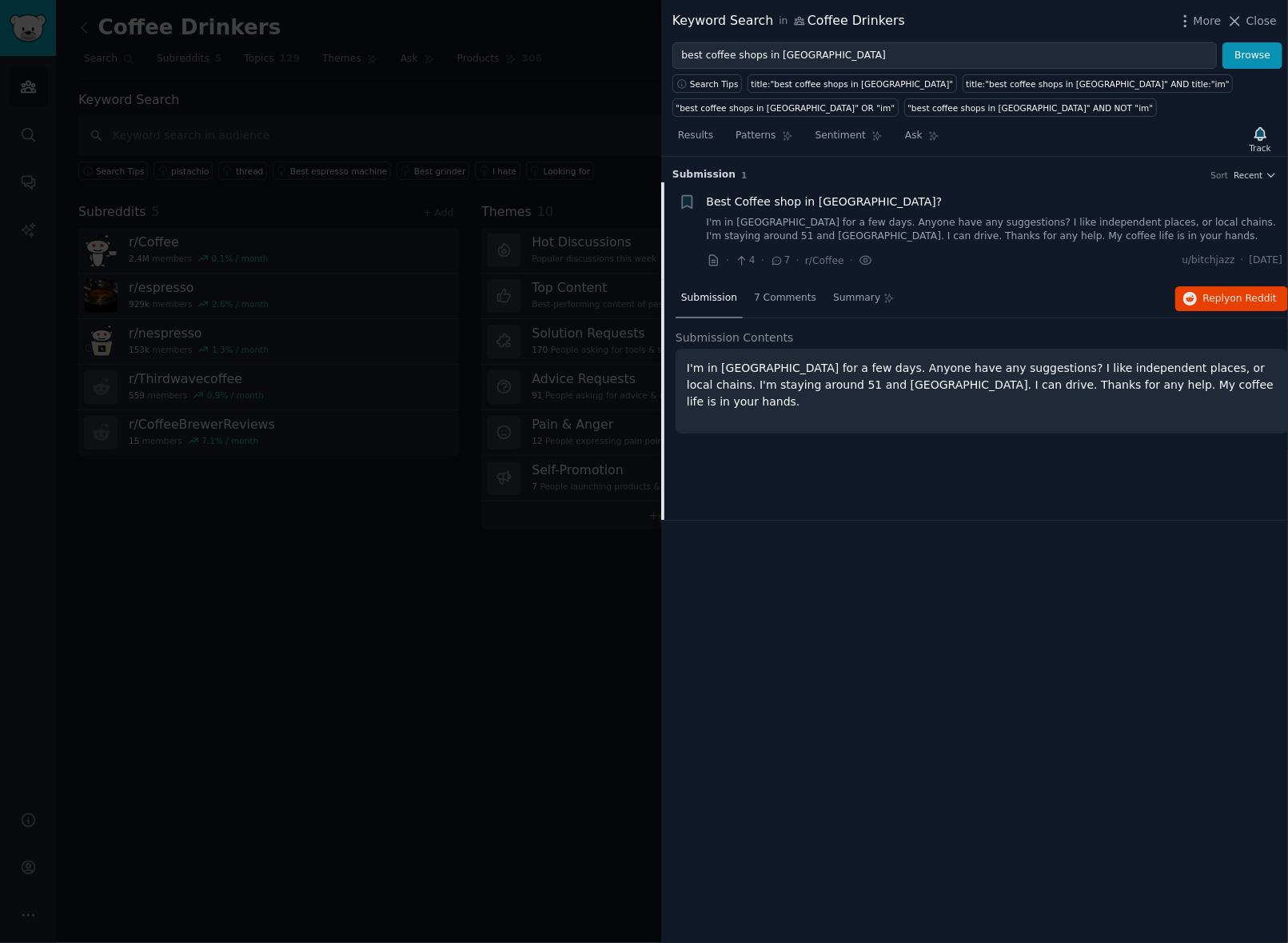
click at [969, 387] on p "I'm in [GEOGRAPHIC_DATA] for a few days. Anyone have any suggestions? I like in…" at bounding box center [981, 384] width 590 height 50
click at [772, 305] on div "7 Comments" at bounding box center [785, 299] width 74 height 38
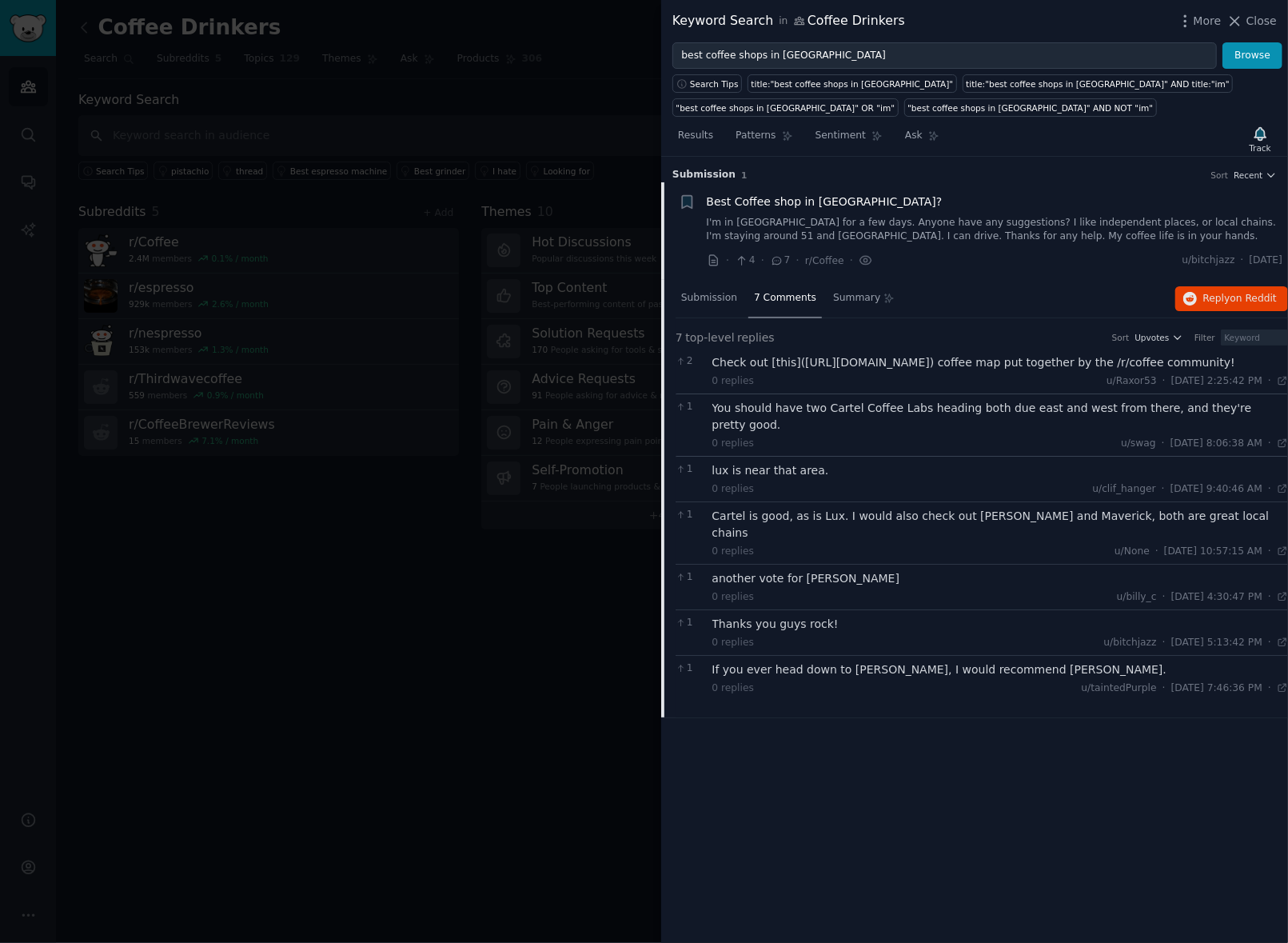
click at [820, 367] on div "Check out [this]([URL][DOMAIN_NAME]) coffee map put together by the /r/coffee c…" at bounding box center [1000, 362] width 576 height 17
drag, startPoint x: 1212, startPoint y: 367, endPoint x: 1134, endPoint y: 365, distance: 78.0
click at [1201, 367] on div "Check out [this]([URL][DOMAIN_NAME]) coffee map put together by the /r/coffee c…" at bounding box center [1000, 362] width 576 height 17
click at [826, 371] on div "Check out [this]([URL][DOMAIN_NAME]) coffee map put together by the /r/coffee c…" at bounding box center [1000, 362] width 576 height 17
drag, startPoint x: 793, startPoint y: 361, endPoint x: 1193, endPoint y: 362, distance: 400.0
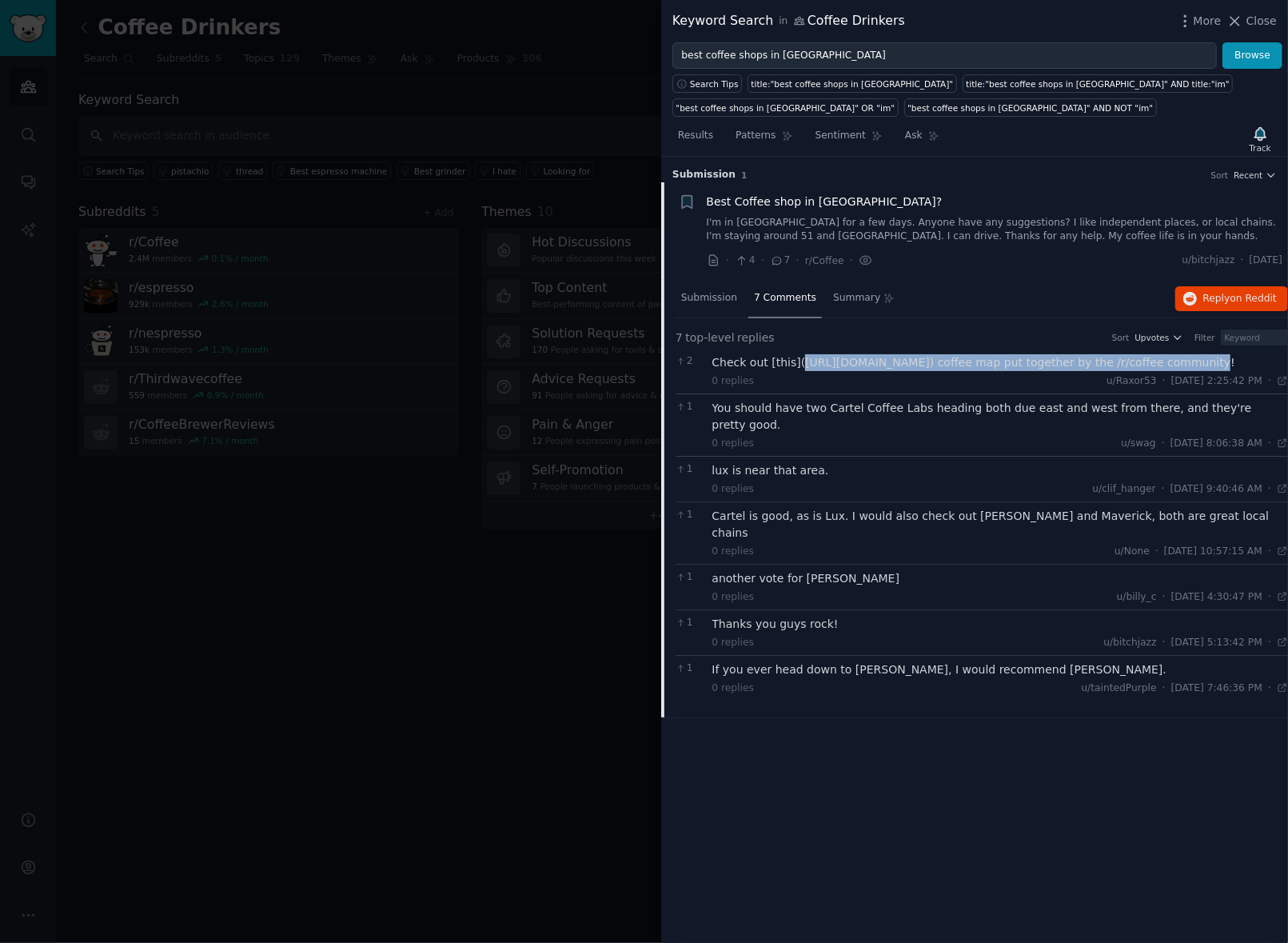
click at [1193, 362] on div "Check out [this]([URL][DOMAIN_NAME]) coffee map put together by the /r/coffee c…" at bounding box center [1000, 362] width 576 height 17
click at [1218, 300] on span "Reply on Reddit" at bounding box center [1240, 299] width 74 height 14
